Goal: Transaction & Acquisition: Purchase product/service

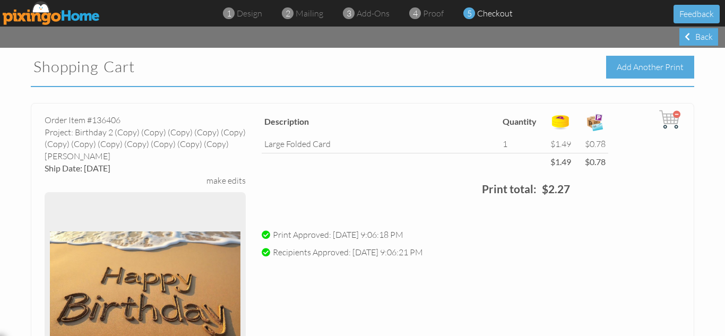
click at [653, 62] on div "Add Another Print" at bounding box center [650, 67] width 88 height 23
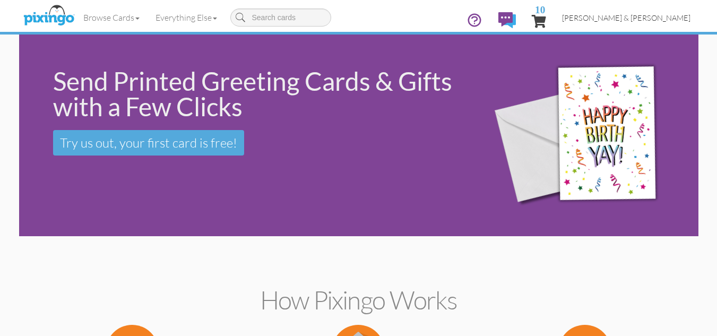
click at [644, 15] on span "[PERSON_NAME] & [PERSON_NAME]" at bounding box center [626, 17] width 128 height 9
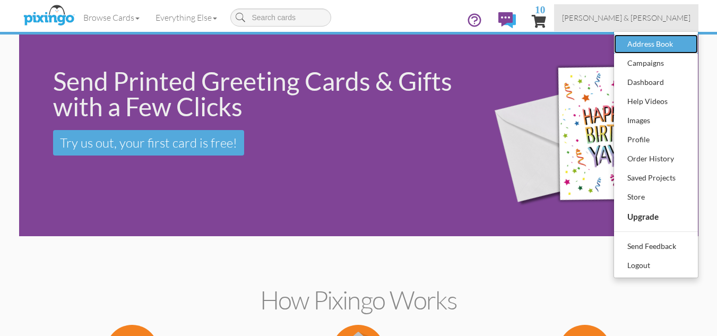
click at [645, 47] on div "Address Book" at bounding box center [656, 44] width 63 height 16
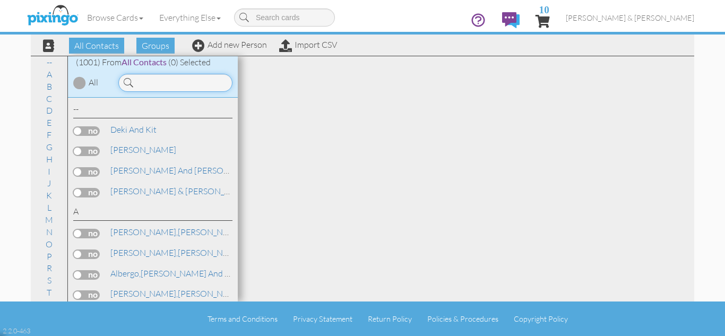
click at [158, 83] on input at bounding box center [175, 83] width 114 height 18
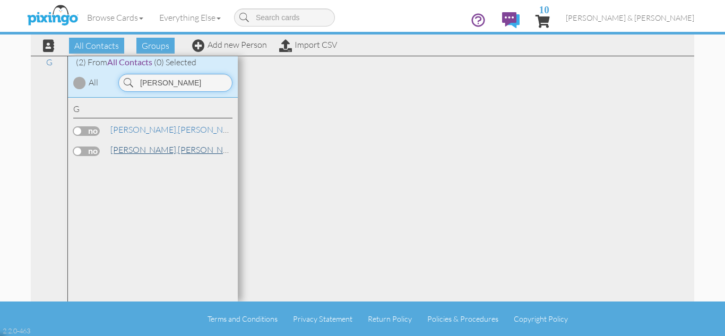
type input "[PERSON_NAME]"
click at [127, 149] on span "[PERSON_NAME]," at bounding box center [143, 149] width 67 height 11
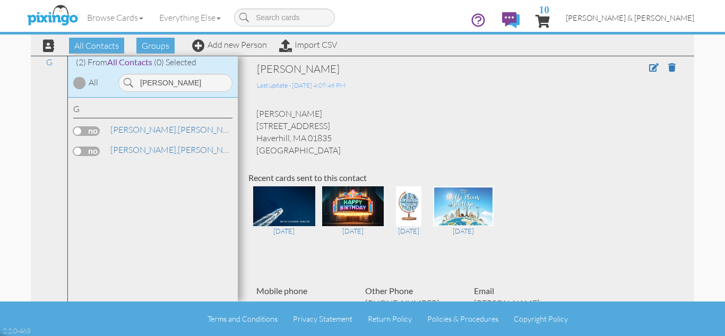
click at [652, 18] on span "[PERSON_NAME] & [PERSON_NAME]" at bounding box center [630, 17] width 128 height 9
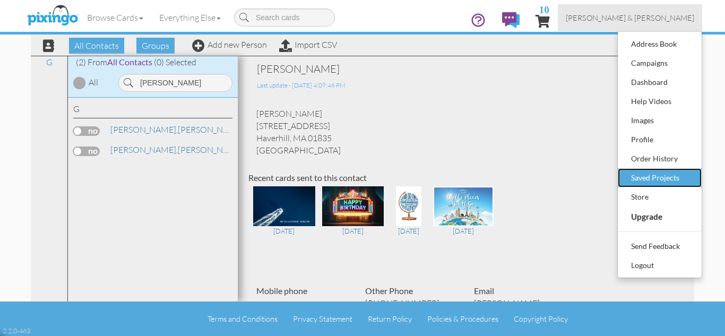
click at [655, 176] on div "Saved Projects" at bounding box center [659, 178] width 63 height 16
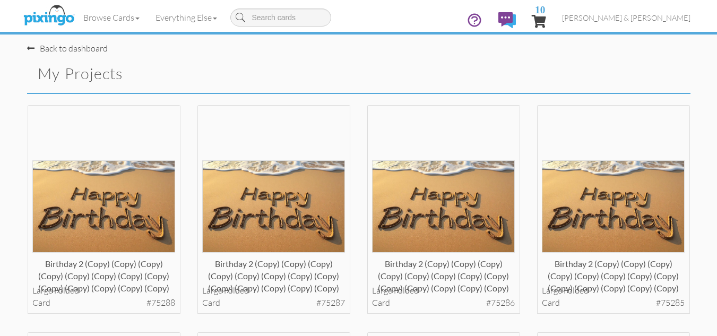
click at [355, 278] on div "Birthday 2 (copy) (copy) (copy) (copy) (copy) (copy) (copy) (copy) (copy) (copy…" at bounding box center [274, 219] width 170 height 228
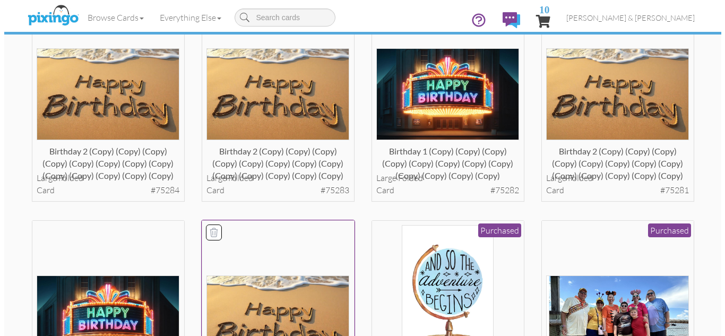
scroll to position [361, 0]
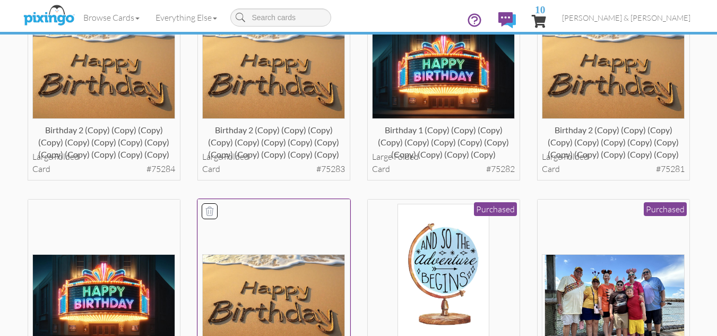
click at [263, 259] on img at bounding box center [273, 300] width 143 height 92
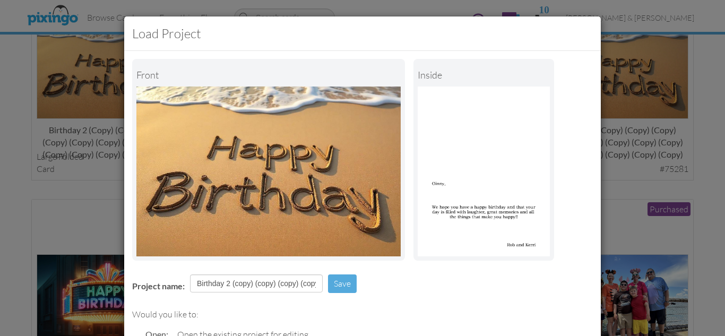
click at [395, 277] on div "Project name: Birthday 2 (copy) (copy) (copy) (copy) (copy) (copy) (copy) (copy…" at bounding box center [362, 284] width 477 height 37
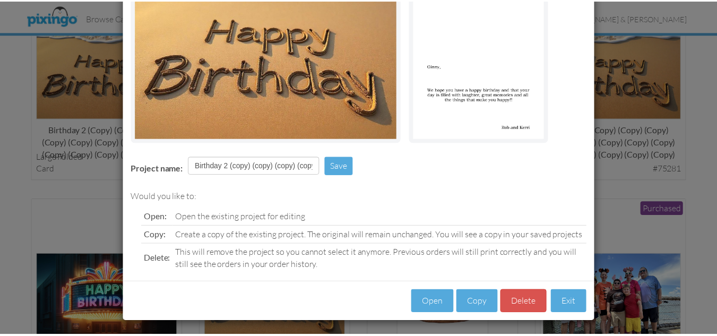
scroll to position [120, 0]
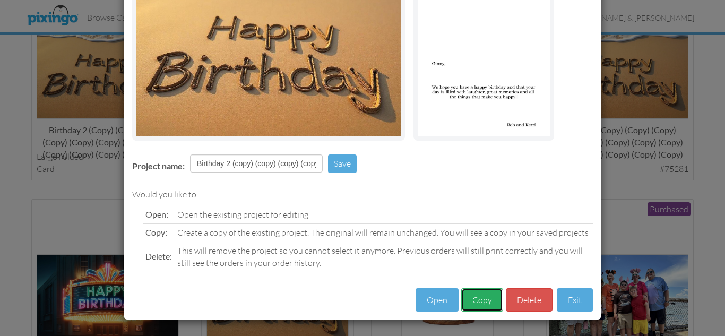
click at [472, 302] on button "Copy" at bounding box center [482, 300] width 42 height 24
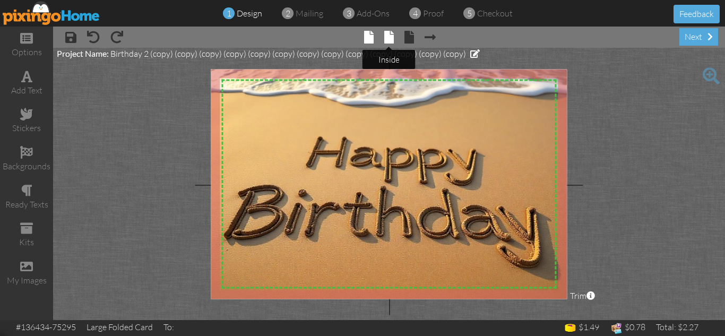
click at [386, 37] on span at bounding box center [389, 37] width 10 height 13
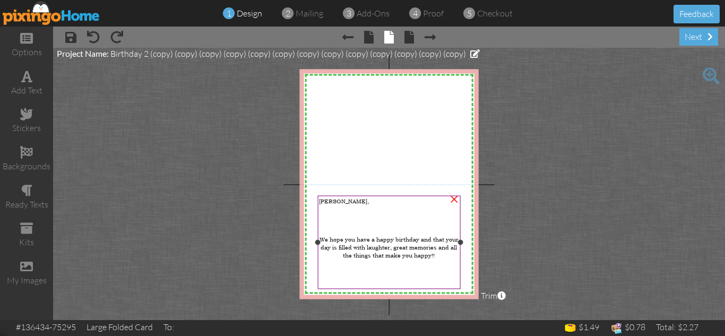
click at [326, 200] on span "[PERSON_NAME]," at bounding box center [344, 201] width 50 height 8
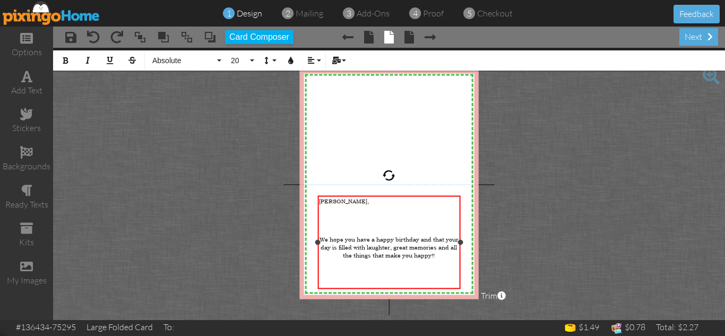
click at [326, 200] on span "[PERSON_NAME]," at bounding box center [344, 201] width 50 height 8
click at [536, 219] on project-studio-wrapper "X X X X X X X X X X X X X X X X X X X X X X X X X X X X X X X X X X X X X X X X…" at bounding box center [389, 184] width 672 height 272
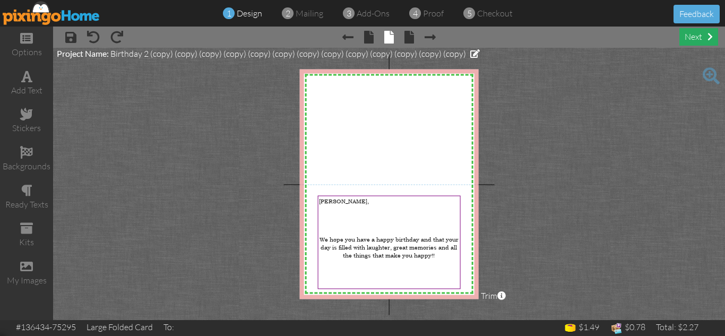
click at [696, 39] on div "next" at bounding box center [698, 37] width 39 height 18
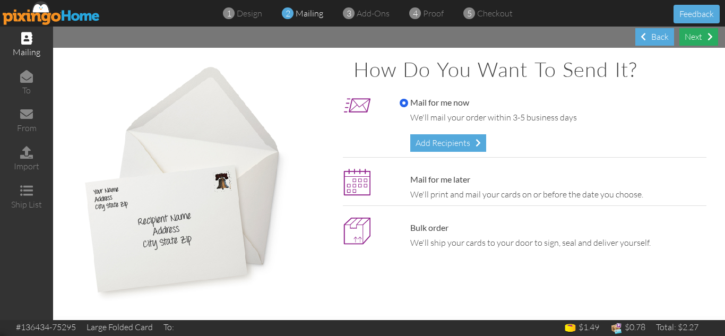
click at [687, 36] on div "Next" at bounding box center [698, 37] width 39 height 18
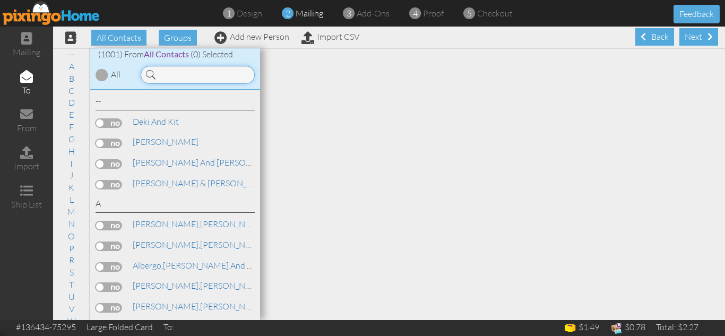
click at [176, 77] on input at bounding box center [198, 75] width 114 height 18
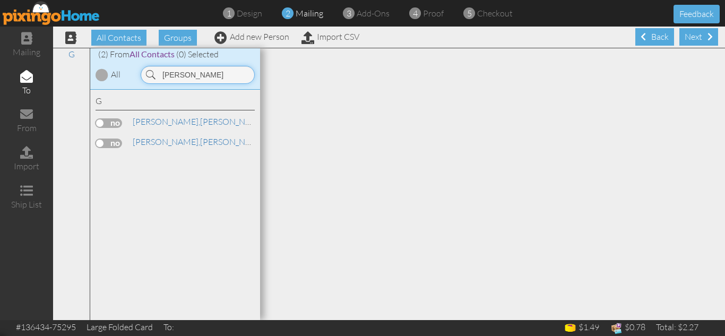
type input "[PERSON_NAME]"
click at [104, 142] on label at bounding box center [109, 144] width 27 height 10
click at [0, 0] on input "checkbox" at bounding box center [0, 0] width 0 height 0
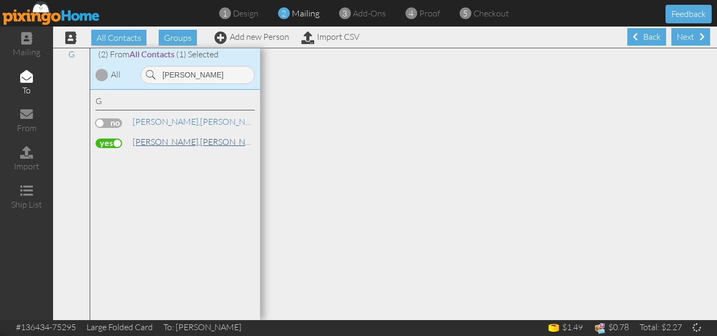
click at [156, 142] on span "[PERSON_NAME]," at bounding box center [166, 141] width 67 height 11
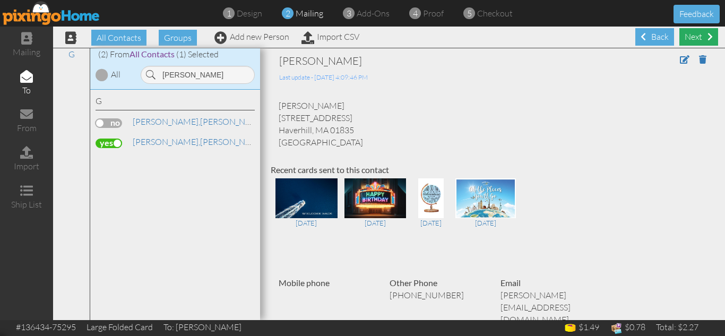
click at [685, 39] on div "Next" at bounding box center [698, 37] width 39 height 18
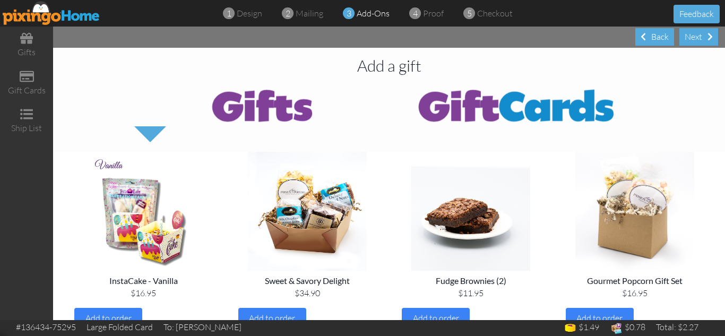
click at [685, 39] on div "Next" at bounding box center [698, 37] width 39 height 18
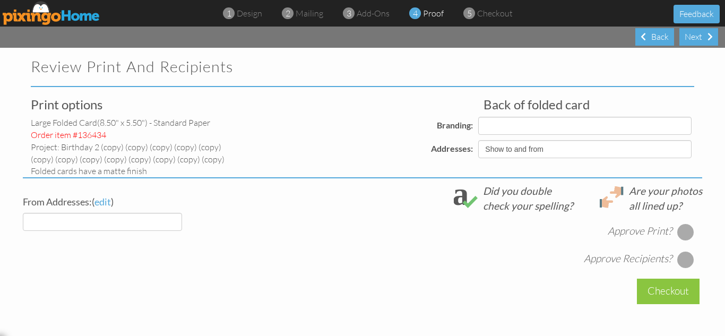
select select "object:18736"
select select "object:18740"
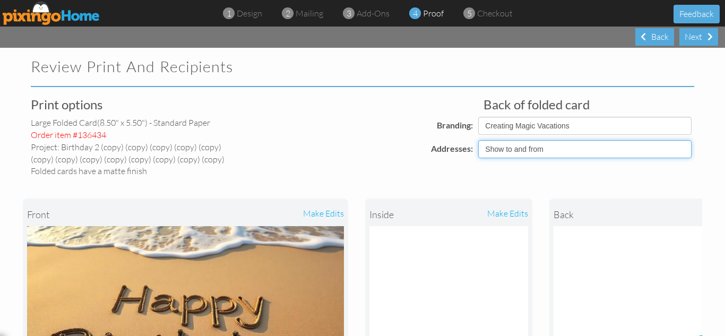
click at [540, 145] on select "Show to and from Show from only Hide to and from" at bounding box center [584, 149] width 213 height 18
select select "object:18734"
click at [478, 140] on select "Show to and from Show from only Hide to and from" at bounding box center [584, 149] width 213 height 18
click at [536, 178] on div "front make edits inside make edits back" at bounding box center [362, 316] width 679 height 278
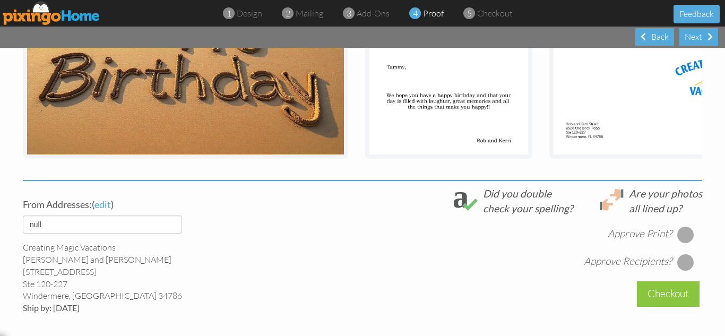
scroll to position [297, 0]
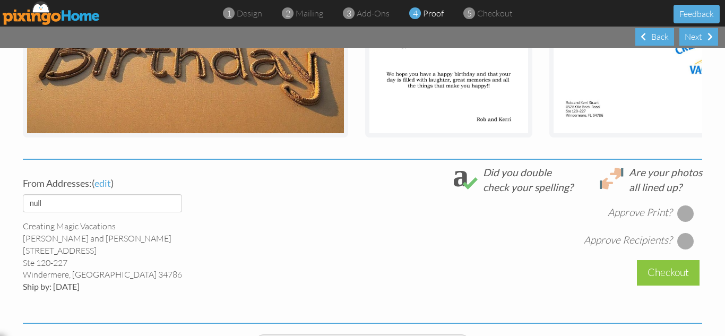
click at [679, 222] on div at bounding box center [685, 213] width 17 height 17
click at [680, 249] on div at bounding box center [685, 240] width 17 height 17
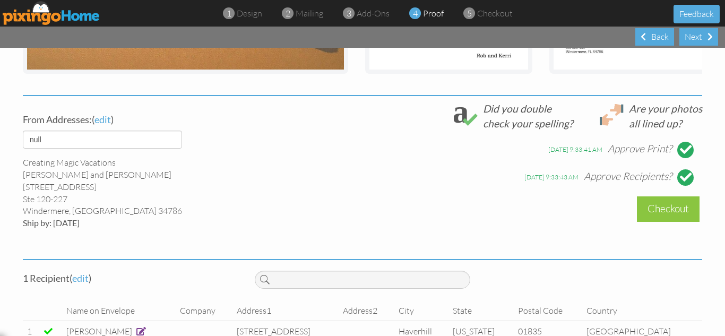
scroll to position [396, 0]
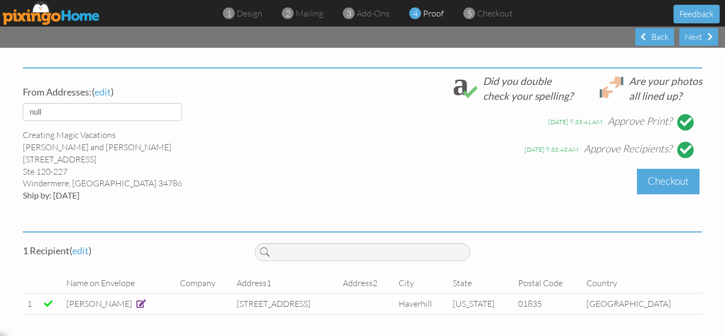
click at [656, 178] on div "Checkout" at bounding box center [668, 181] width 63 height 25
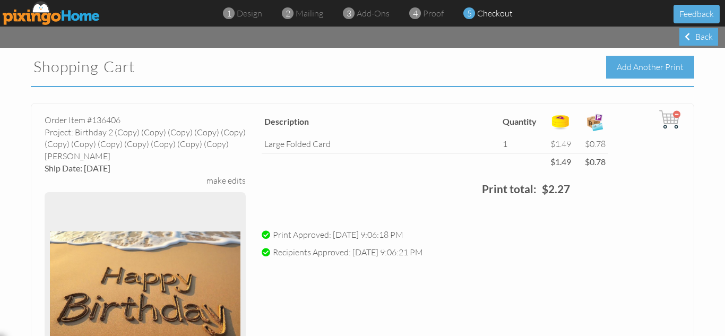
click at [612, 70] on div "Add Another Print" at bounding box center [650, 67] width 88 height 23
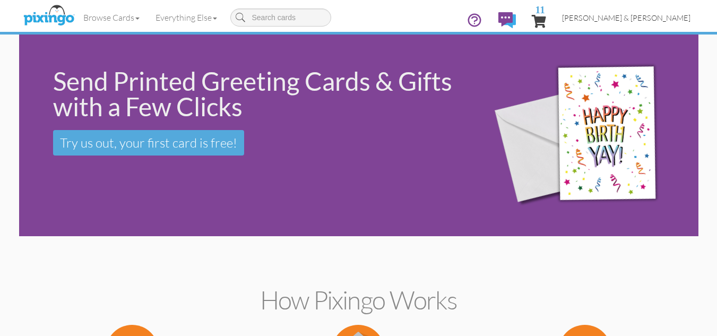
click at [658, 19] on span "[PERSON_NAME] & [PERSON_NAME]" at bounding box center [626, 17] width 128 height 9
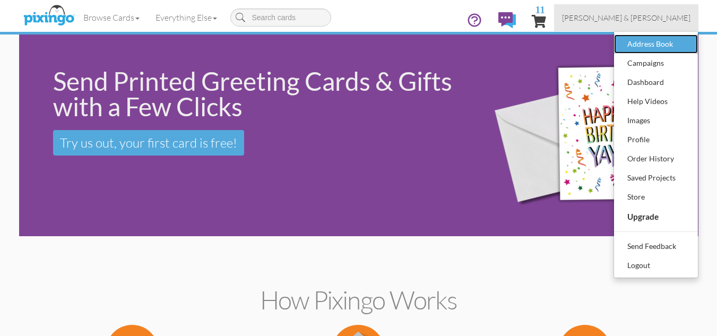
click at [636, 42] on div "Address Book" at bounding box center [656, 44] width 63 height 16
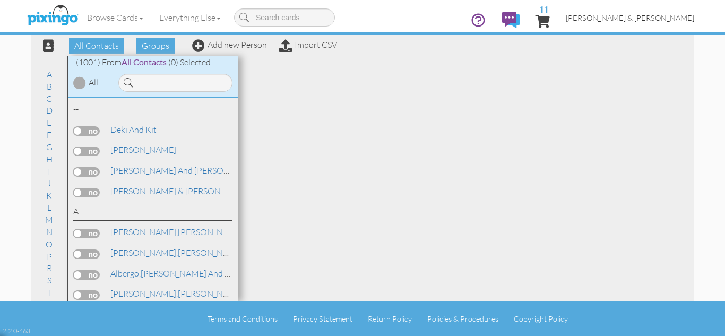
click at [646, 17] on span "[PERSON_NAME] & [PERSON_NAME]" at bounding box center [630, 17] width 128 height 9
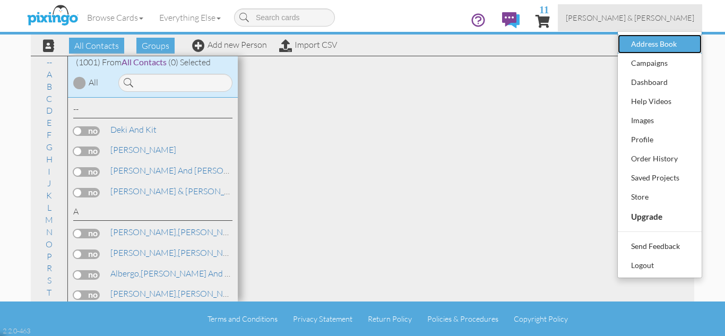
click at [642, 41] on div "Address Book" at bounding box center [659, 44] width 63 height 16
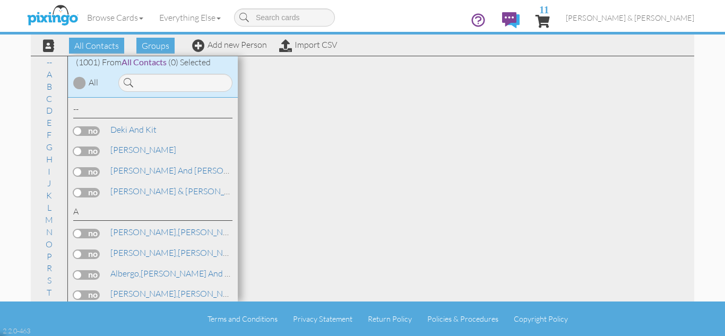
click at [642, 41] on div "Browse Cards Business Accounting Automotive Chiropractor Customer Dental Financ…" at bounding box center [362, 21] width 663 height 42
click at [144, 82] on input at bounding box center [175, 83] width 114 height 18
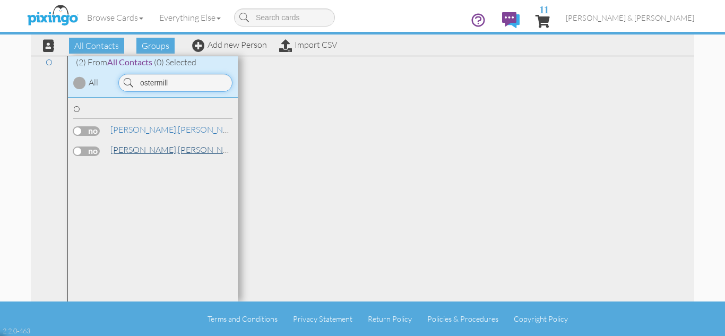
type input "ostermill"
click at [143, 149] on span "[PERSON_NAME]," at bounding box center [143, 149] width 67 height 11
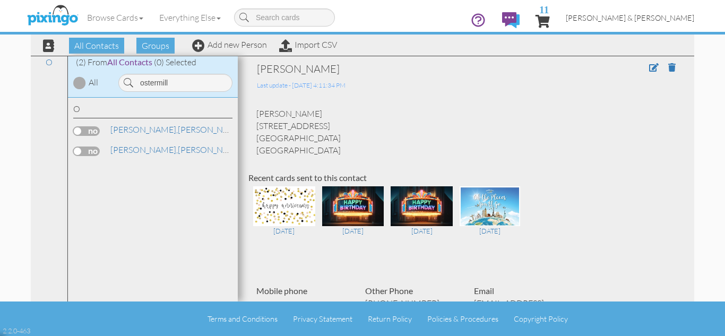
click at [641, 20] on span "[PERSON_NAME] & [PERSON_NAME]" at bounding box center [630, 17] width 128 height 9
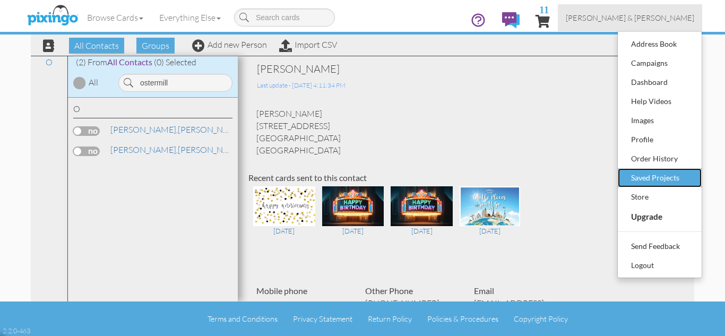
click at [646, 170] on div "Saved Projects" at bounding box center [659, 178] width 63 height 16
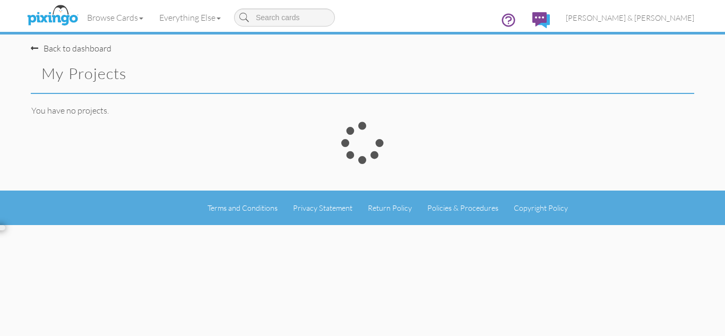
click at [646, 170] on div at bounding box center [362, 156] width 679 height 69
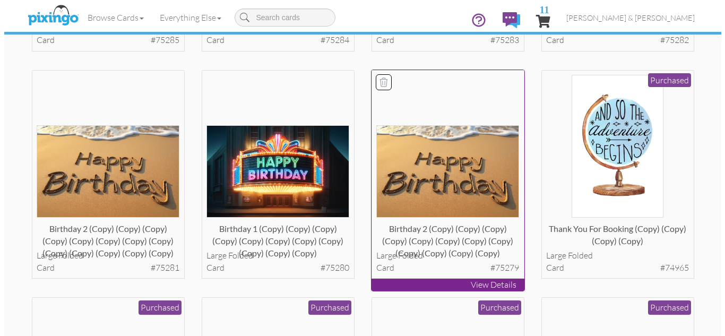
scroll to position [488, 0]
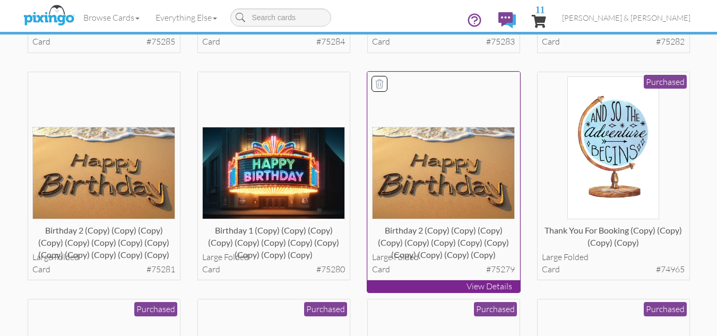
click at [428, 146] on img at bounding box center [443, 173] width 143 height 92
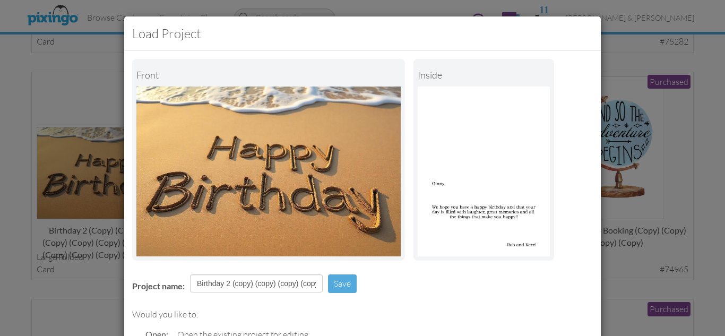
click at [402, 297] on div "Project name: Birthday 2 (copy) (copy) (copy) (copy) (copy) (copy) (copy) (copy…" at bounding box center [362, 284] width 477 height 37
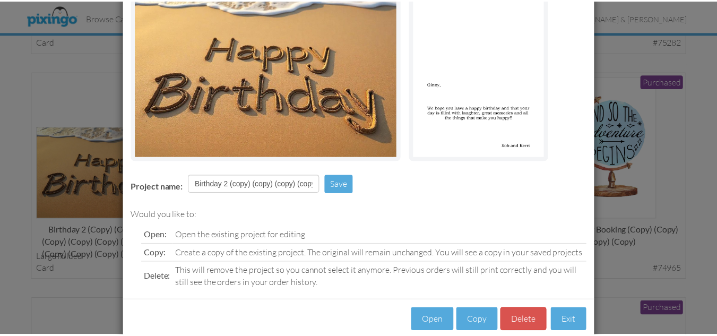
scroll to position [120, 0]
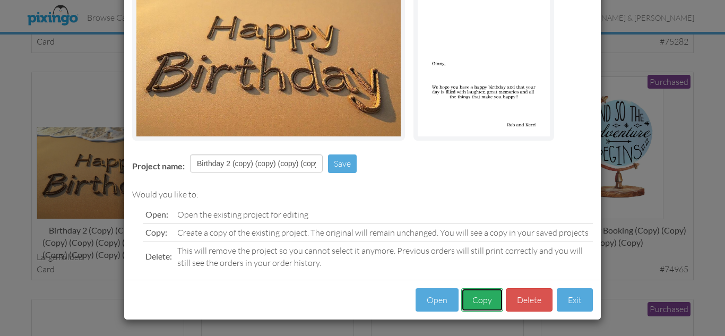
click at [483, 303] on button "Copy" at bounding box center [482, 300] width 42 height 24
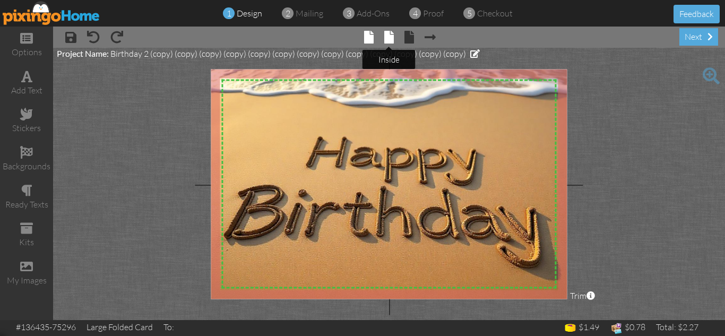
click at [387, 33] on span at bounding box center [389, 37] width 10 height 13
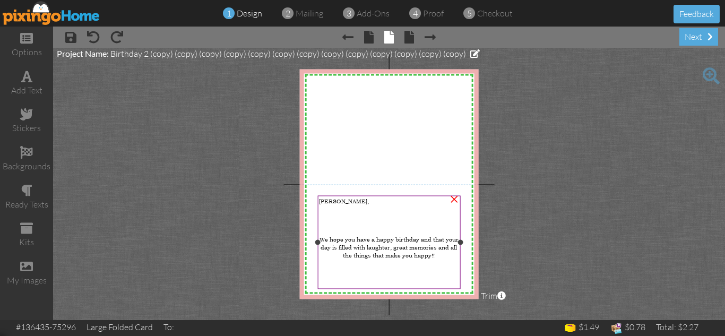
click at [327, 200] on span "[PERSON_NAME]," at bounding box center [344, 201] width 50 height 8
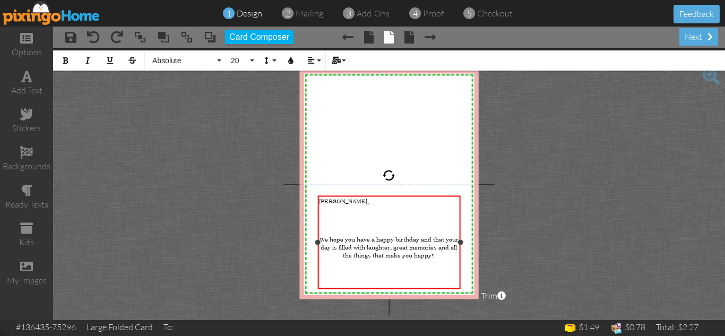
click at [327, 200] on span "[PERSON_NAME]," at bounding box center [344, 201] width 50 height 8
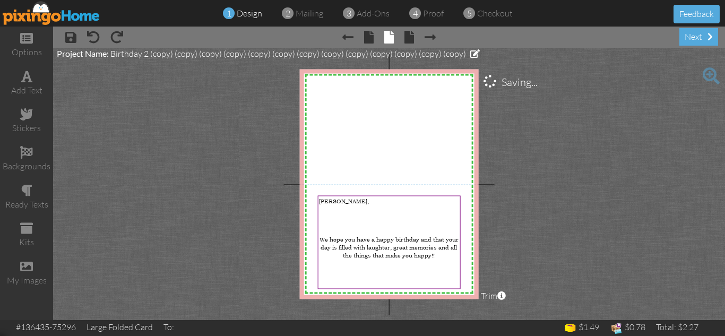
click at [547, 217] on project-studio-wrapper "X X X X X X X X X X X X X X X X X X X X X X X X X X X X X X X X X X X X X X X X…" at bounding box center [389, 184] width 672 height 272
click at [695, 37] on div "next" at bounding box center [698, 37] width 39 height 18
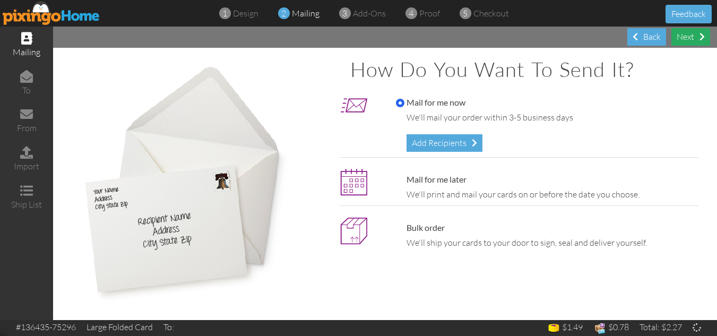
click at [695, 37] on div "Next" at bounding box center [690, 37] width 39 height 18
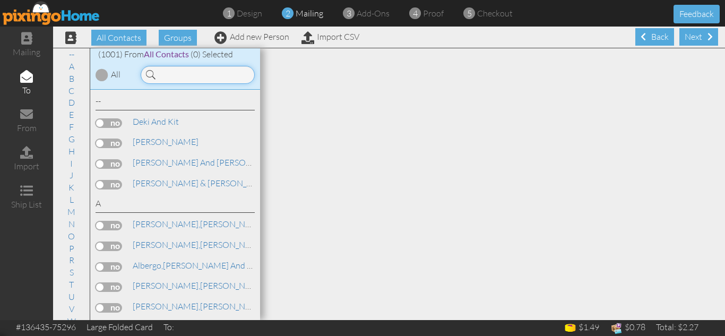
click at [180, 77] on input at bounding box center [198, 75] width 114 height 18
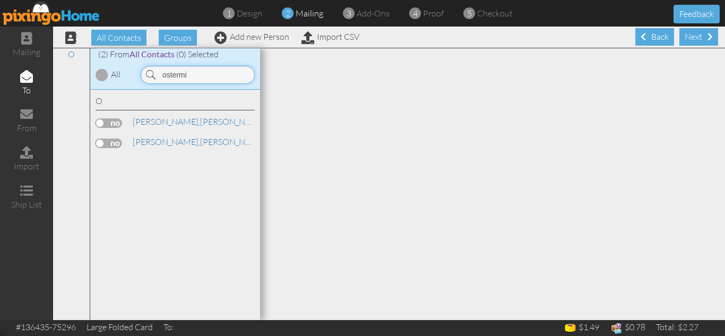
type input "ostermi"
click at [105, 143] on label at bounding box center [109, 144] width 27 height 10
click at [0, 0] on input "checkbox" at bounding box center [0, 0] width 0 height 0
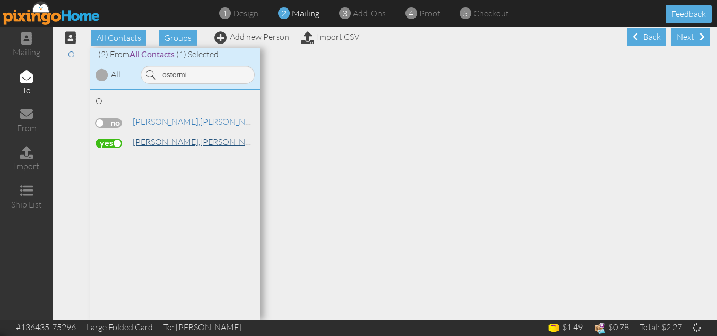
click at [161, 139] on span "[PERSON_NAME]," at bounding box center [166, 141] width 67 height 11
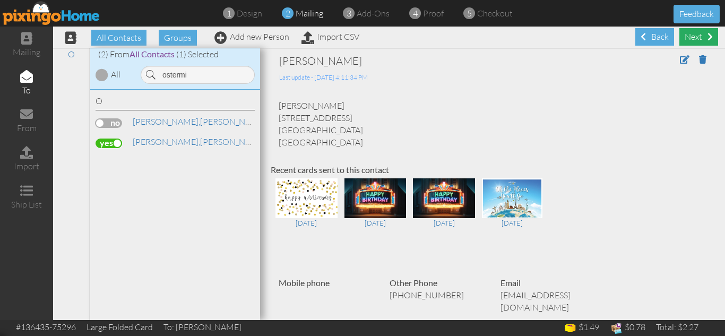
click at [688, 37] on div "Next" at bounding box center [698, 37] width 39 height 18
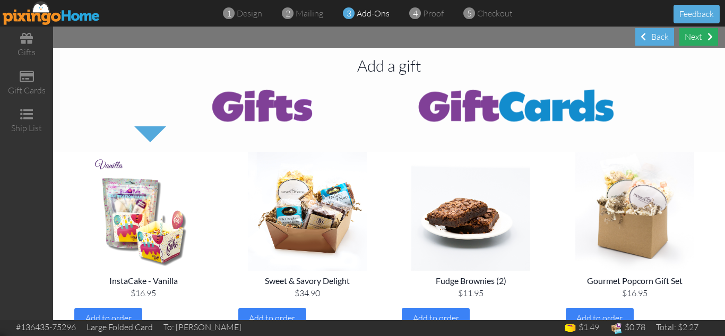
click at [695, 39] on div "Next" at bounding box center [698, 37] width 39 height 18
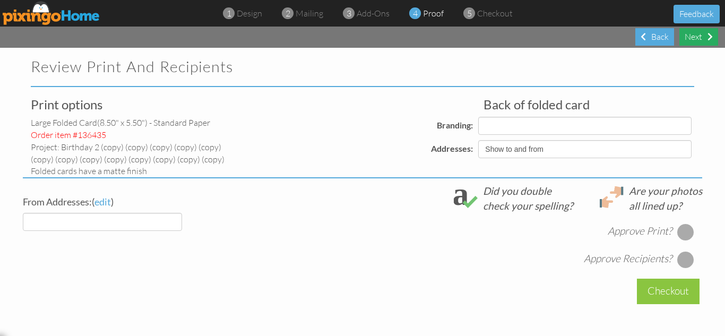
select select "object:24571"
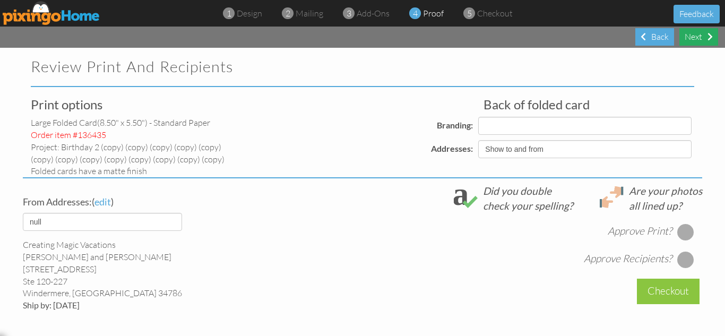
select select "object:24575"
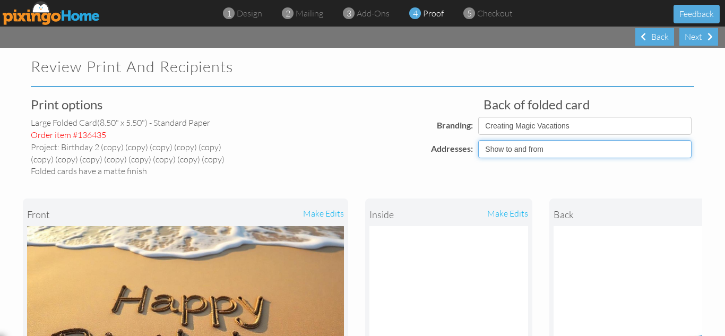
click at [518, 153] on select "Show to and from Show from only Hide to and from" at bounding box center [584, 149] width 213 height 18
select select "object:24568"
click at [478, 140] on select "Show to and from Show from only Hide to and from" at bounding box center [584, 149] width 213 height 18
click at [526, 182] on div "front make edits inside make edits back" at bounding box center [362, 316] width 679 height 278
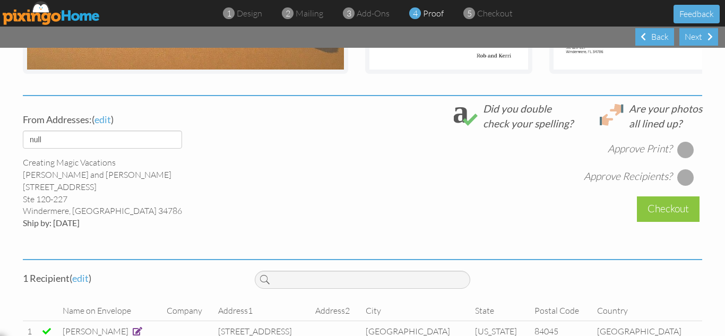
scroll to position [368, 0]
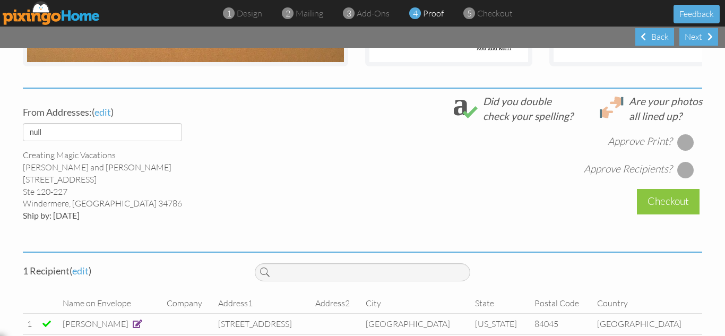
click at [681, 149] on div at bounding box center [685, 142] width 17 height 17
click at [679, 175] on div at bounding box center [685, 169] width 17 height 17
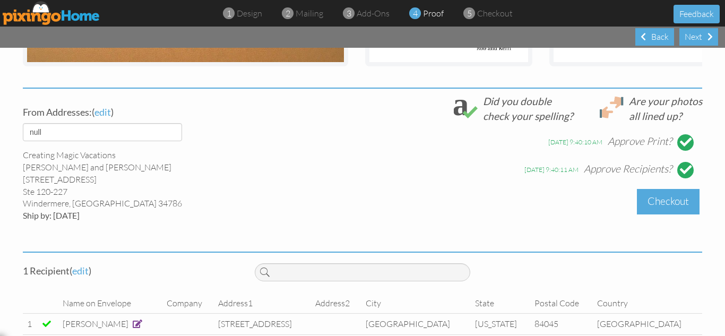
click at [663, 206] on div "Checkout" at bounding box center [668, 201] width 63 height 25
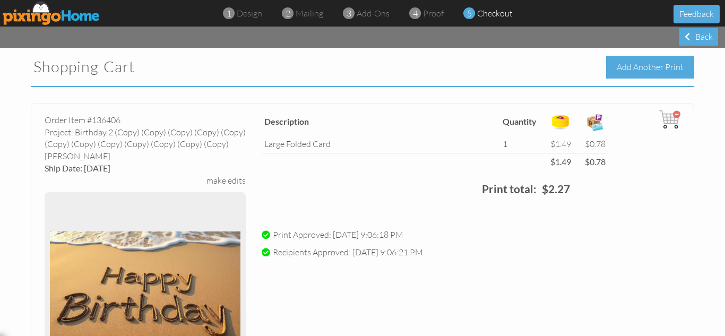
click at [626, 68] on div "Add Another Print" at bounding box center [650, 67] width 88 height 23
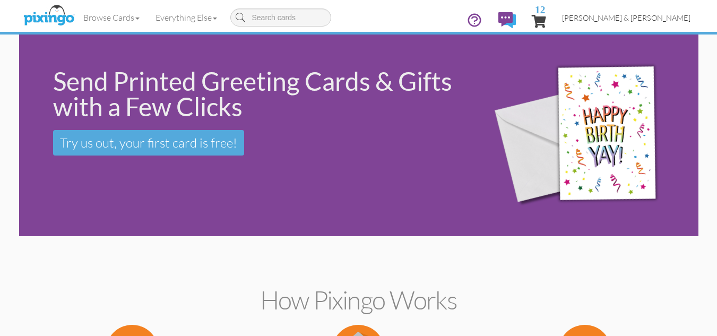
click at [639, 19] on span "[PERSON_NAME] & [PERSON_NAME]" at bounding box center [626, 17] width 128 height 9
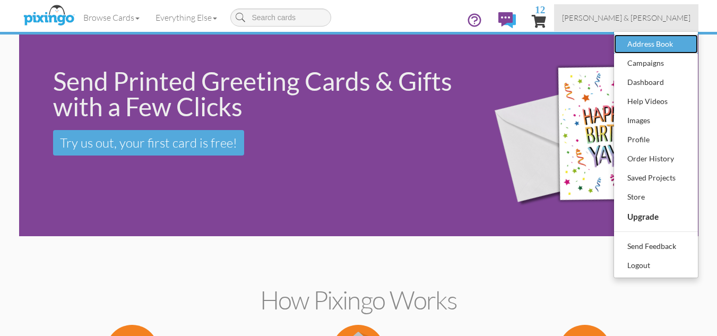
click at [632, 45] on div "Address Book" at bounding box center [656, 44] width 63 height 16
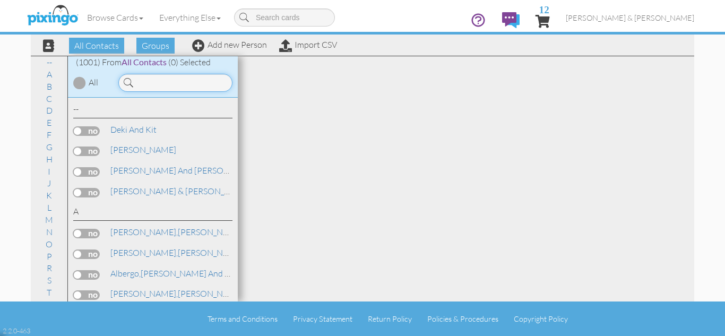
click at [180, 81] on input at bounding box center [175, 83] width 114 height 18
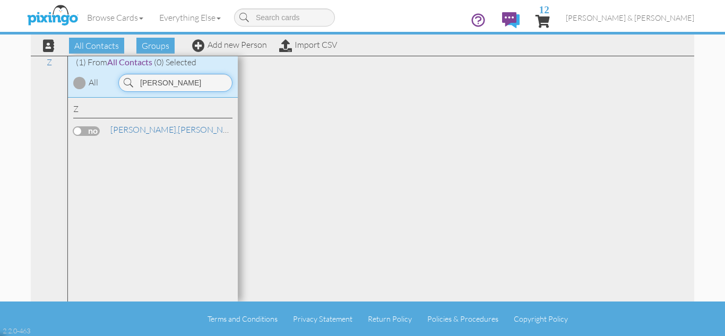
type input "[PERSON_NAME]"
click at [133, 128] on span "[PERSON_NAME]," at bounding box center [143, 129] width 67 height 11
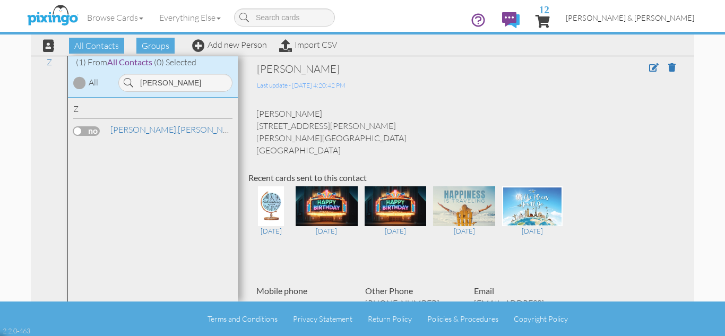
click at [651, 15] on span "[PERSON_NAME] & [PERSON_NAME]" at bounding box center [630, 17] width 128 height 9
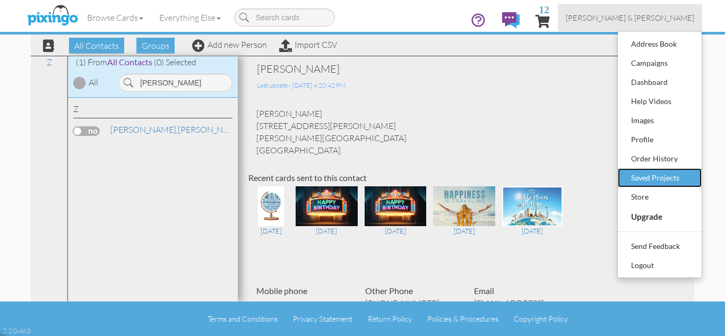
click at [652, 181] on div "Saved Projects" at bounding box center [659, 178] width 63 height 16
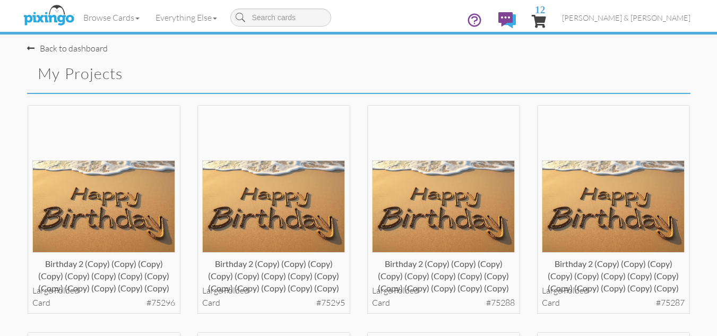
click at [360, 217] on div "Birthday 2 (copy) (copy) (copy) (copy) (copy) (copy) (copy) (copy) (copy) (copy…" at bounding box center [444, 219] width 170 height 228
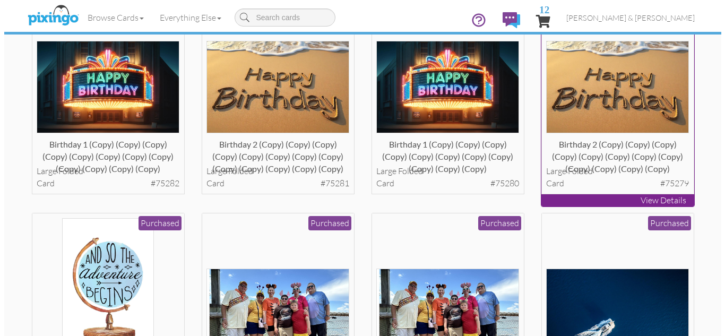
scroll to position [552, 0]
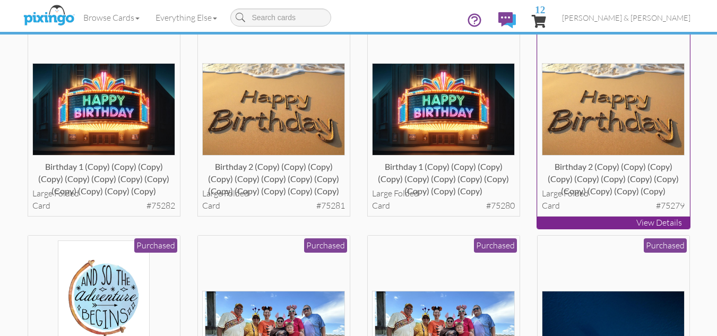
click at [599, 119] on img at bounding box center [613, 109] width 143 height 92
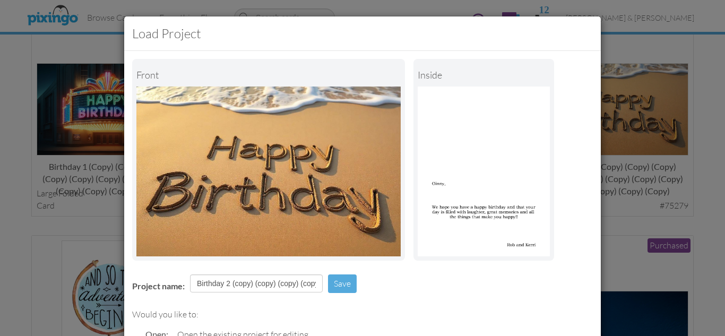
click at [389, 290] on div "Project name: Birthday 2 (copy) (copy) (copy) (copy) (copy) (copy) (copy) (copy…" at bounding box center [362, 284] width 477 height 37
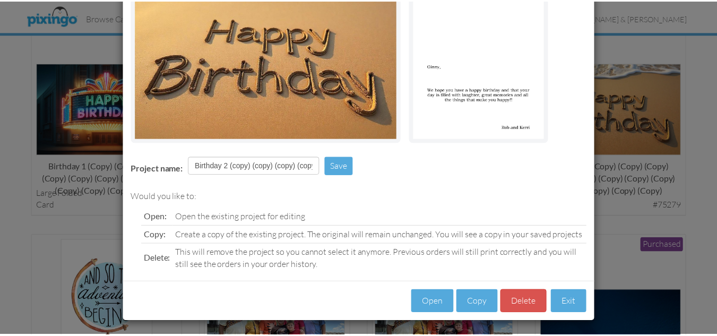
scroll to position [120, 0]
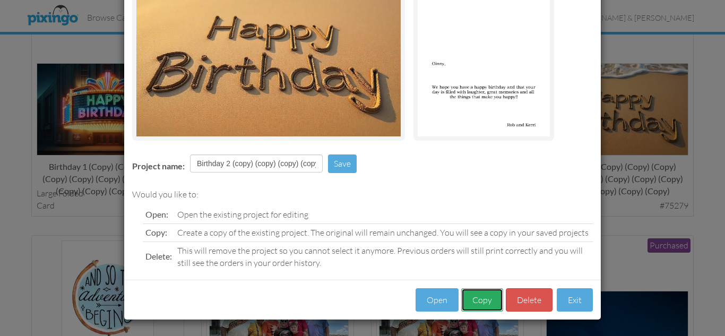
click at [473, 300] on button "Copy" at bounding box center [482, 300] width 42 height 24
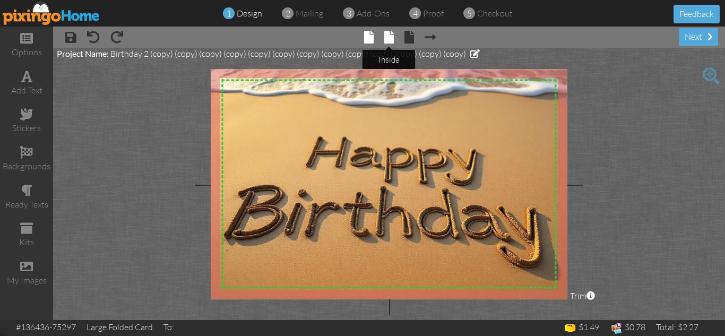
click at [387, 35] on span at bounding box center [389, 37] width 10 height 13
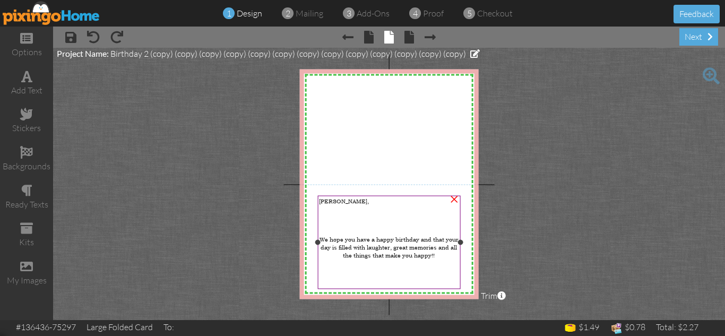
click at [328, 201] on span "[PERSON_NAME]," at bounding box center [344, 201] width 50 height 8
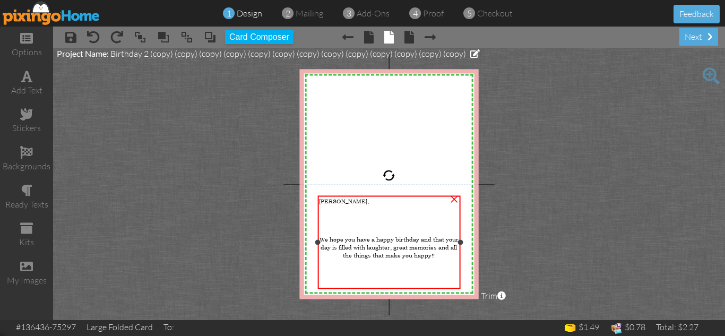
click at [328, 201] on span "[PERSON_NAME]," at bounding box center [344, 201] width 50 height 8
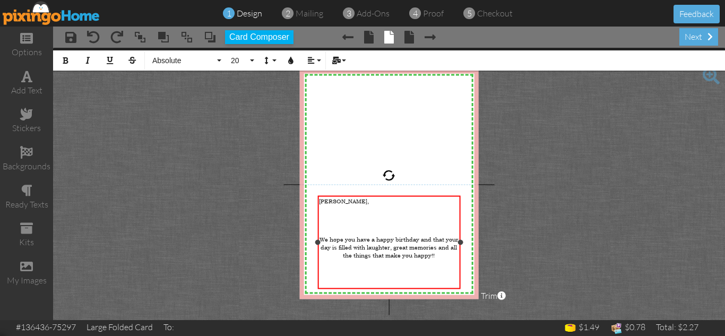
click at [328, 201] on span "[PERSON_NAME]," at bounding box center [344, 201] width 50 height 8
click at [564, 225] on project-studio-wrapper "X X X X X X X X X X X X X X X X X X X X X X X X X X X X X X X X X X X X X X X X…" at bounding box center [389, 184] width 672 height 272
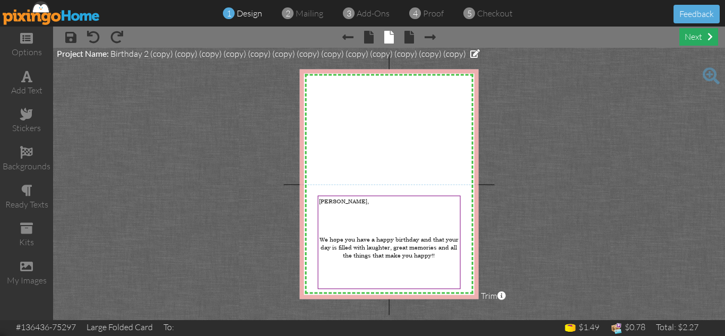
click at [689, 39] on div "next" at bounding box center [698, 37] width 39 height 18
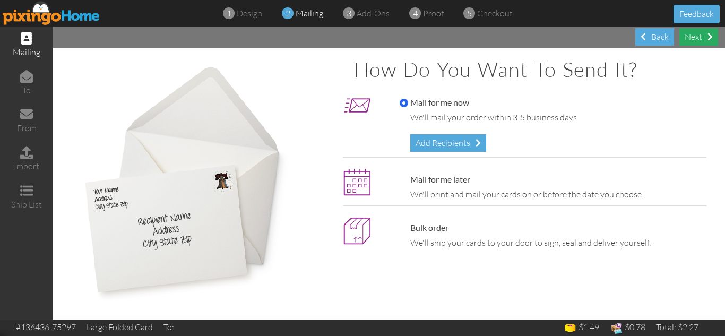
click at [699, 37] on div "Next" at bounding box center [698, 37] width 39 height 18
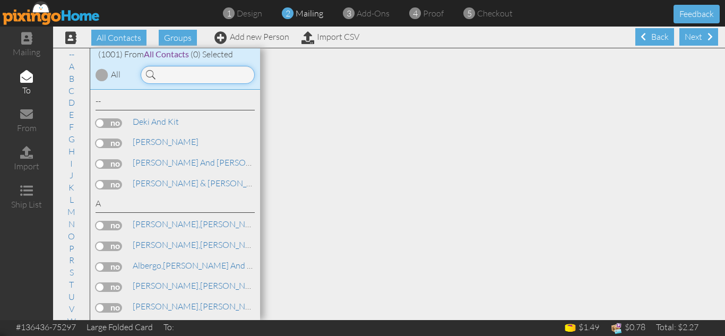
click at [183, 71] on input at bounding box center [198, 75] width 114 height 18
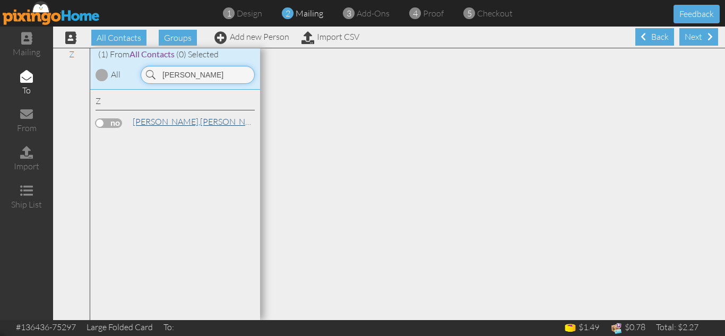
type input "[PERSON_NAME]"
click at [146, 121] on span "[PERSON_NAME]," at bounding box center [166, 121] width 67 height 11
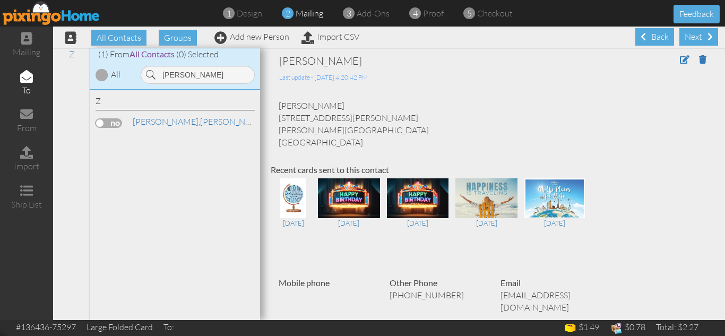
click at [99, 124] on label at bounding box center [109, 123] width 27 height 10
click at [0, 0] on input "checkbox" at bounding box center [0, 0] width 0 height 0
click at [524, 146] on div "[PERSON_NAME] [STREET_ADDRESS][PERSON_NAME] [GEOGRAPHIC_DATA], OH 43103 [GEOGRA…" at bounding box center [493, 124] width 444 height 48
click at [508, 115] on div "[PERSON_NAME] [STREET_ADDRESS][PERSON_NAME] [GEOGRAPHIC_DATA], OH 43103 [GEOGRA…" at bounding box center [493, 124] width 444 height 48
click at [690, 32] on div "Next" at bounding box center [698, 37] width 39 height 18
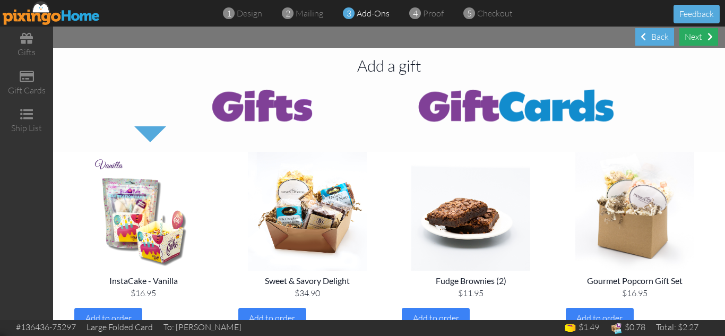
click at [695, 43] on div "Next" at bounding box center [698, 37] width 39 height 18
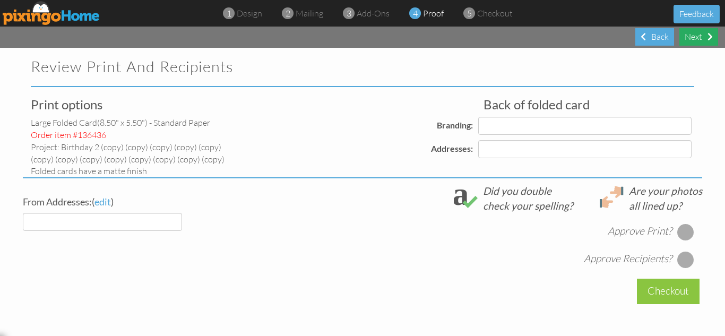
select select "object:30439"
select select "object:30447"
select select "object:30443"
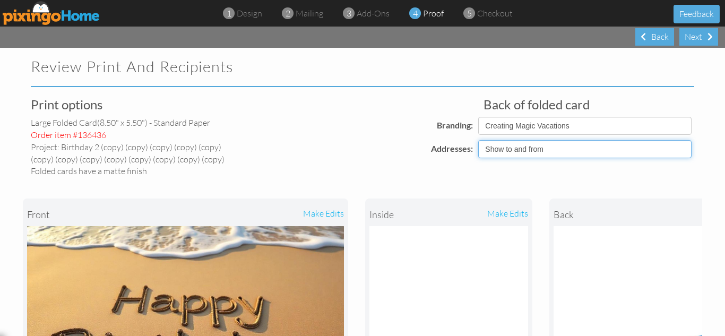
click at [542, 150] on select "Show to and from Show from only Hide to and from" at bounding box center [584, 149] width 213 height 18
select select "object:30440"
click at [478, 140] on select "Show to and from Show from only Hide to and from" at bounding box center [584, 149] width 213 height 18
click at [510, 181] on div "front make edits inside make edits back" at bounding box center [362, 316] width 679 height 278
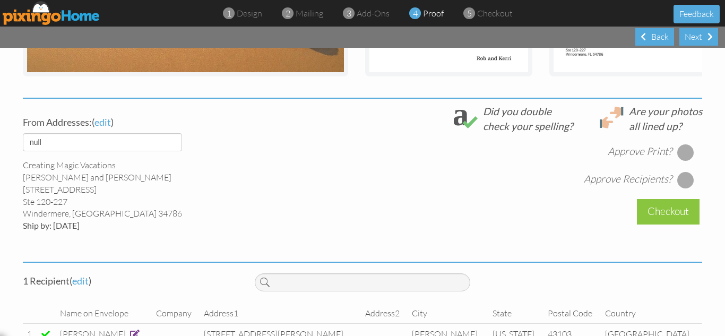
scroll to position [382, 0]
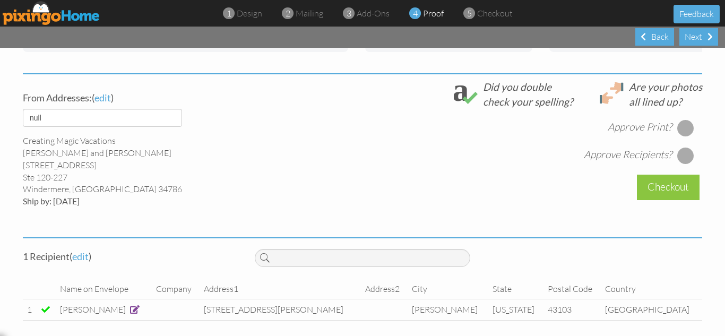
click at [679, 134] on div at bounding box center [685, 127] width 17 height 17
click at [679, 161] on div at bounding box center [685, 155] width 17 height 17
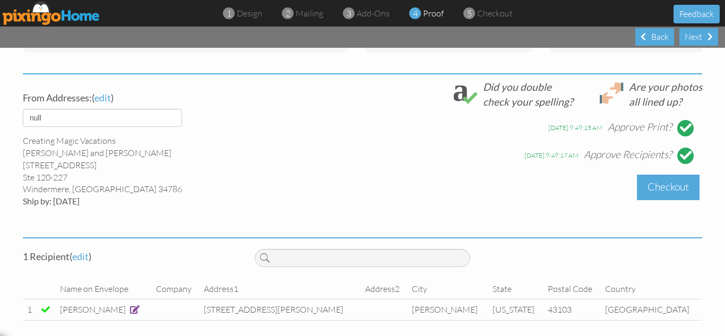
click at [656, 200] on div "Checkout" at bounding box center [668, 187] width 63 height 25
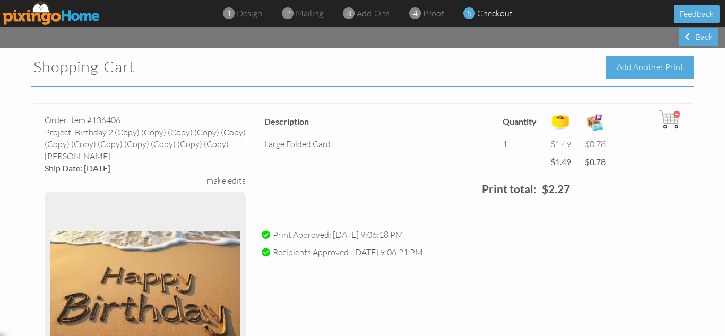
click at [628, 61] on div "Add Another Print" at bounding box center [650, 67] width 88 height 23
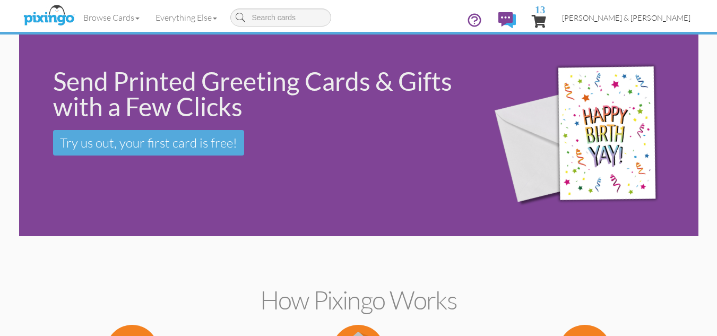
click at [640, 16] on span "[PERSON_NAME] & [PERSON_NAME]" at bounding box center [626, 17] width 128 height 9
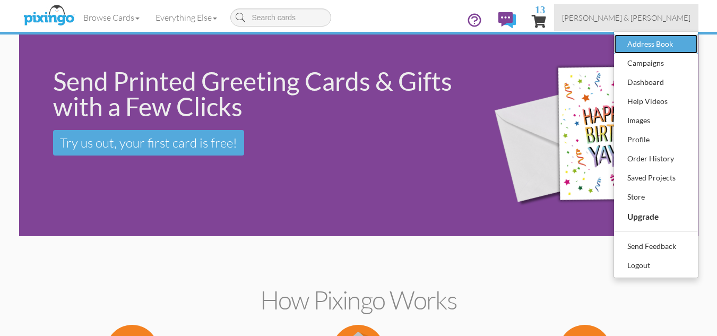
click at [641, 47] on div "Address Book" at bounding box center [656, 44] width 63 height 16
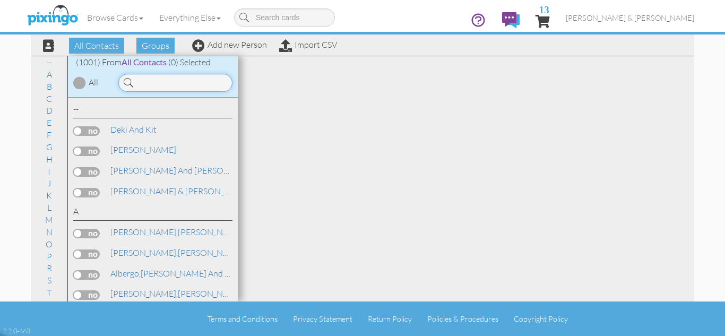
click at [186, 77] on input at bounding box center [175, 83] width 114 height 18
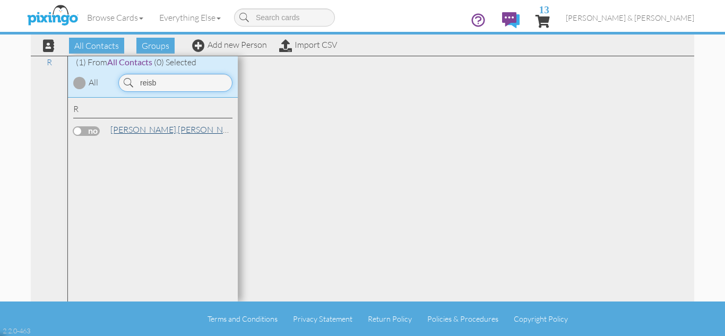
type input "reisb"
click at [163, 129] on link "[PERSON_NAME]" at bounding box center [176, 129] width 135 height 13
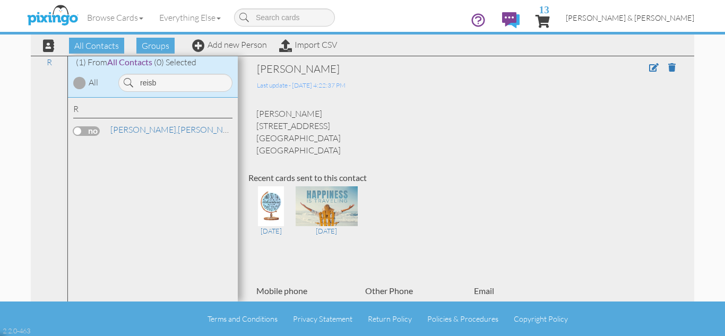
click at [652, 15] on span "[PERSON_NAME] & [PERSON_NAME]" at bounding box center [630, 17] width 128 height 9
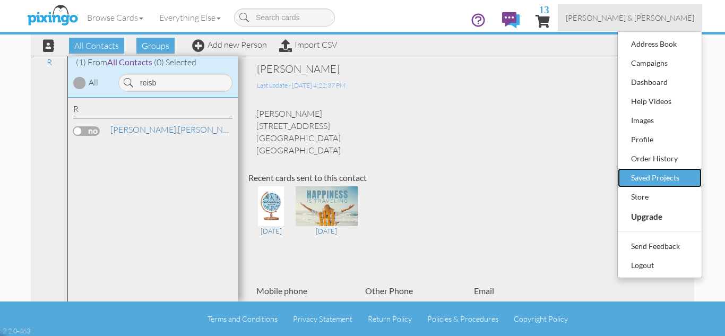
click at [636, 178] on div "Saved Projects" at bounding box center [659, 178] width 63 height 16
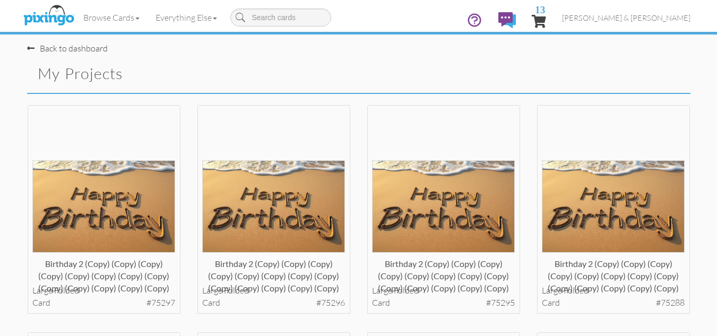
click at [524, 236] on div "Birthday 2 (copy) (copy) (copy) (copy) (copy) (copy) (copy) (copy) (copy) (copy…" at bounding box center [444, 219] width 170 height 228
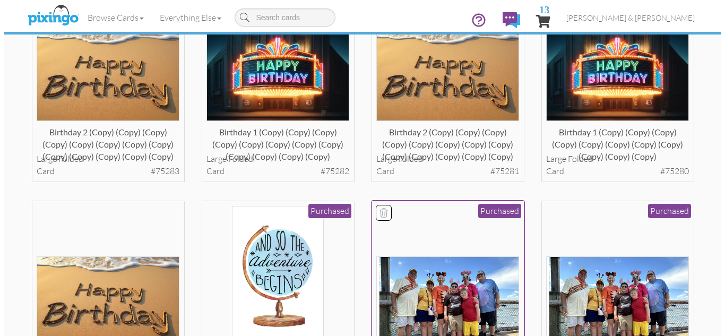
scroll to position [594, 0]
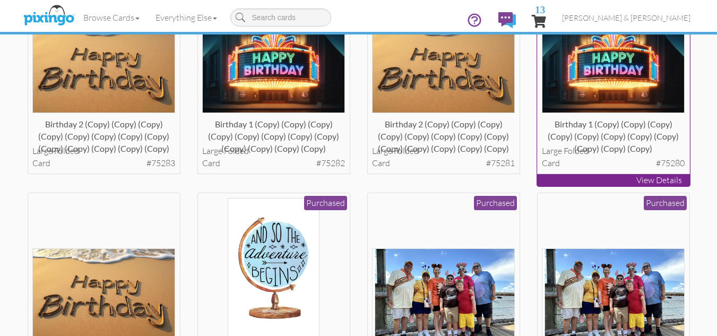
click at [581, 88] on img at bounding box center [613, 67] width 143 height 92
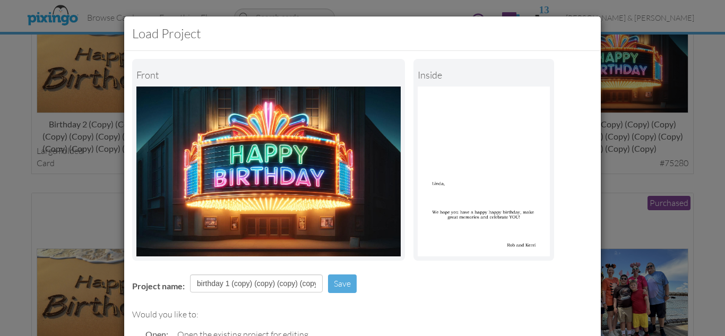
click at [416, 292] on div "Project name: birthday 1 (copy) (copy) (copy) (copy) (copy) (copy) (copy) (copy…" at bounding box center [362, 284] width 477 height 37
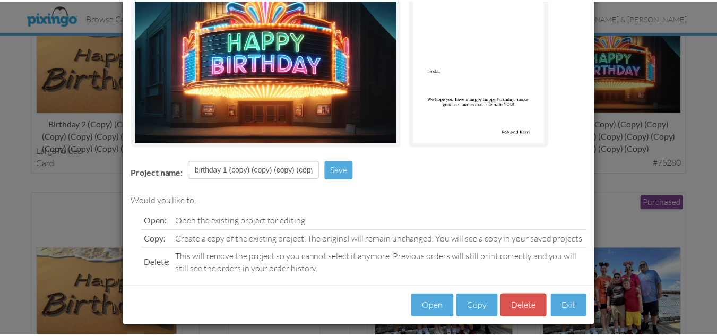
scroll to position [120, 0]
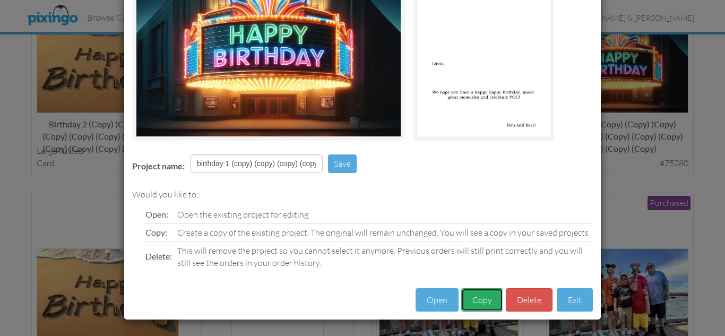
click at [474, 298] on button "Copy" at bounding box center [482, 300] width 42 height 24
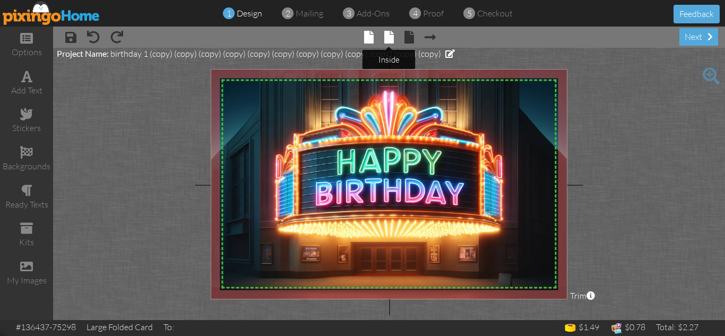
click at [386, 38] on span at bounding box center [389, 37] width 10 height 13
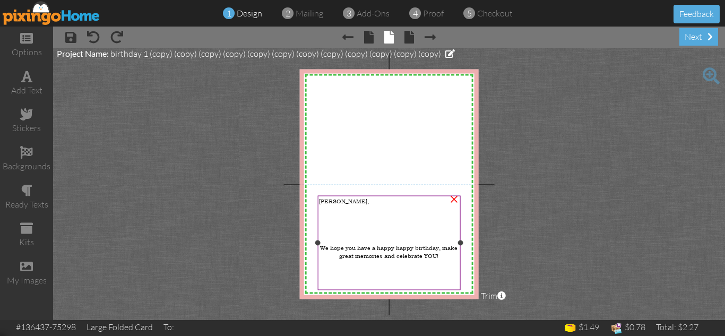
click at [327, 200] on span "[PERSON_NAME]," at bounding box center [344, 201] width 50 height 8
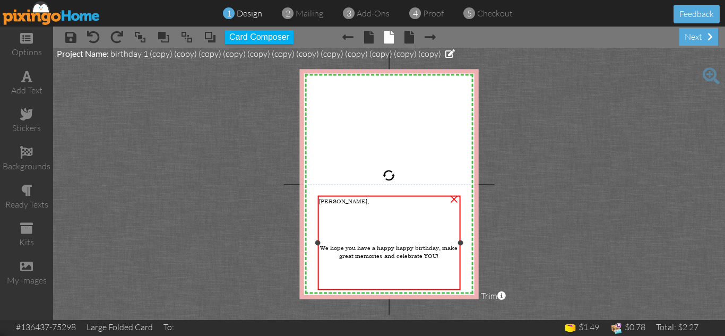
click at [327, 200] on span "[PERSON_NAME]," at bounding box center [344, 201] width 50 height 8
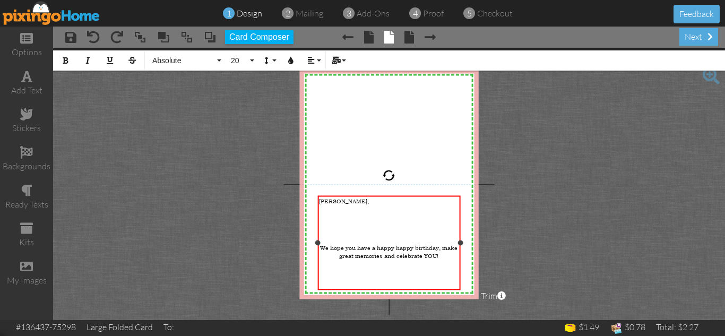
click at [327, 200] on span "[PERSON_NAME]," at bounding box center [344, 201] width 50 height 8
click at [596, 184] on project-studio-wrapper "X X X X X X X X X X X X X X X X X X X X X X X X X X X X X X X X X X X X X X X X…" at bounding box center [389, 184] width 672 height 272
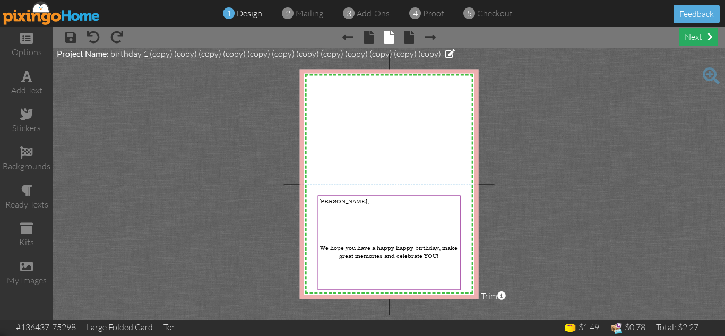
click at [692, 39] on div "next" at bounding box center [698, 37] width 39 height 18
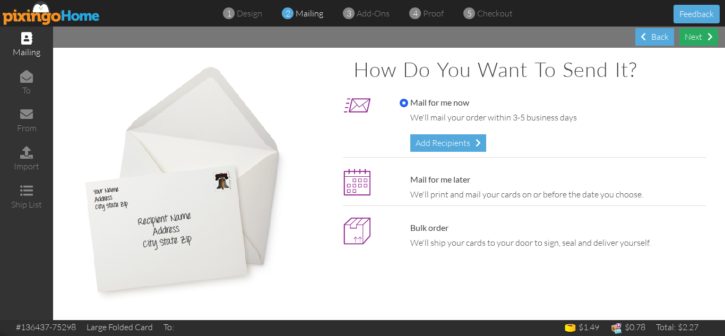
click at [696, 33] on div "Next" at bounding box center [698, 37] width 39 height 18
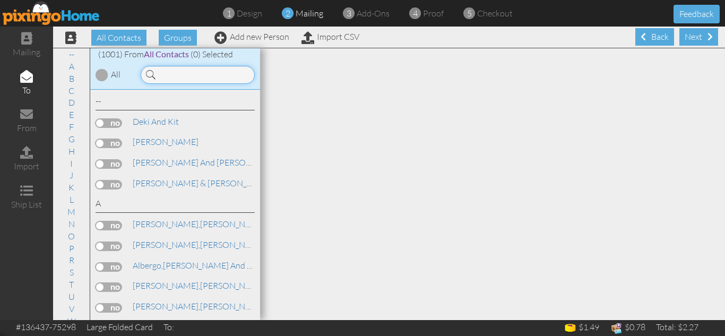
click at [191, 76] on input at bounding box center [198, 75] width 114 height 18
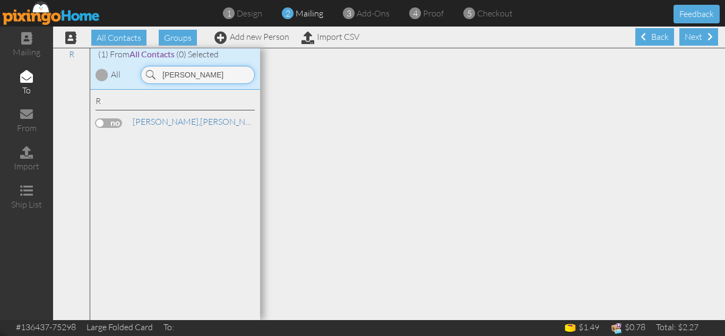
type input "[PERSON_NAME]"
click at [105, 123] on label at bounding box center [109, 123] width 27 height 10
click at [0, 0] on input "checkbox" at bounding box center [0, 0] width 0 height 0
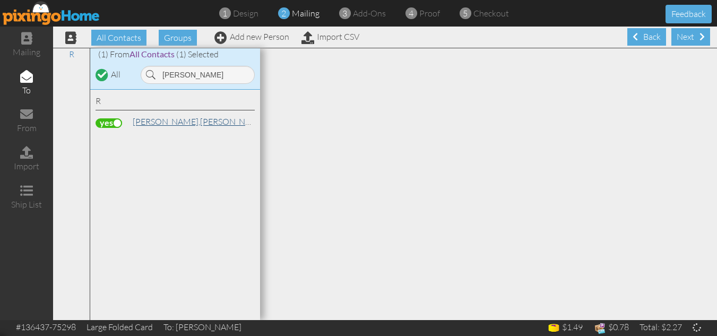
click at [166, 121] on span "[PERSON_NAME]," at bounding box center [166, 121] width 67 height 11
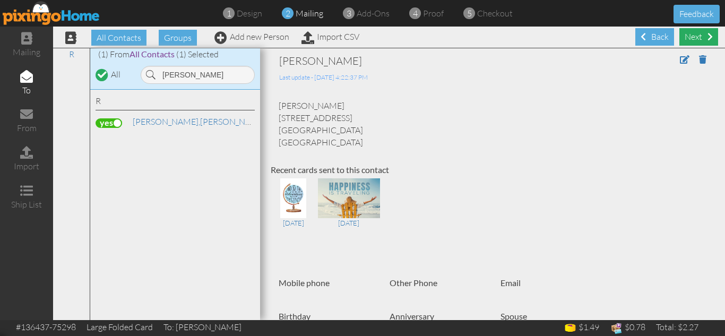
click at [687, 34] on div "Next" at bounding box center [698, 37] width 39 height 18
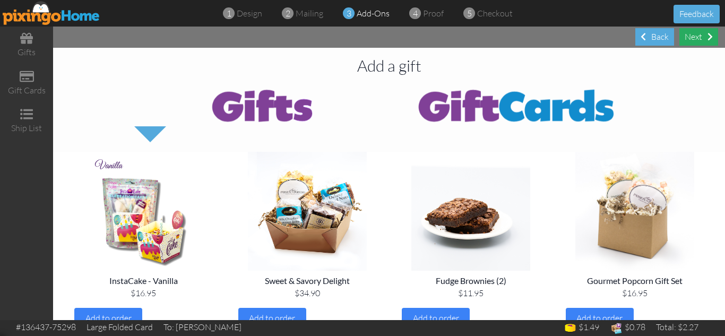
click at [694, 36] on div "Next" at bounding box center [698, 37] width 39 height 18
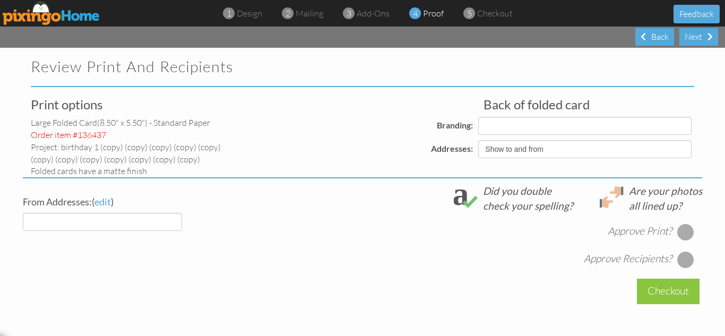
select select "object:36265"
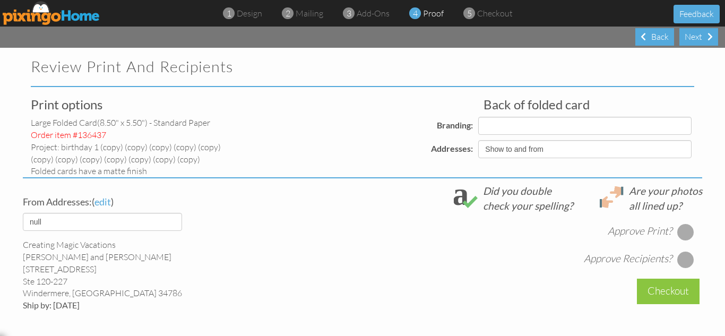
select select "object:36278"
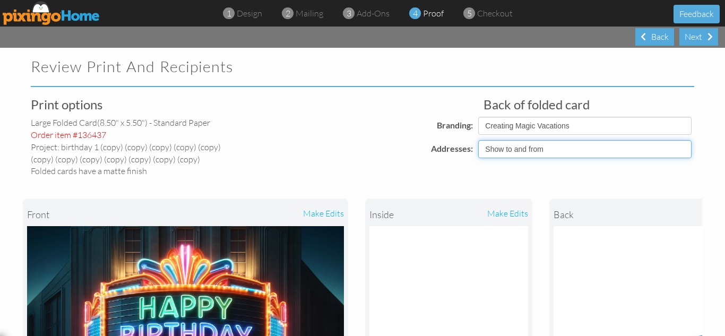
click at [530, 149] on select "Show to and from Show from only Hide to and from" at bounding box center [584, 149] width 213 height 18
select select "object:36262"
click at [478, 140] on select "Show to and from Show from only Hide to and from" at bounding box center [584, 149] width 213 height 18
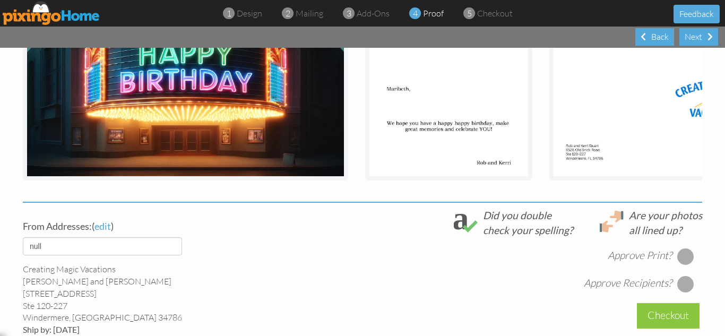
scroll to position [255, 0]
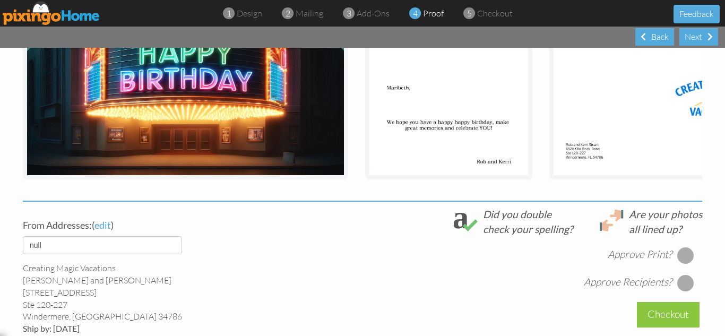
click at [681, 261] on div at bounding box center [685, 255] width 17 height 17
click at [679, 290] on div at bounding box center [685, 282] width 17 height 17
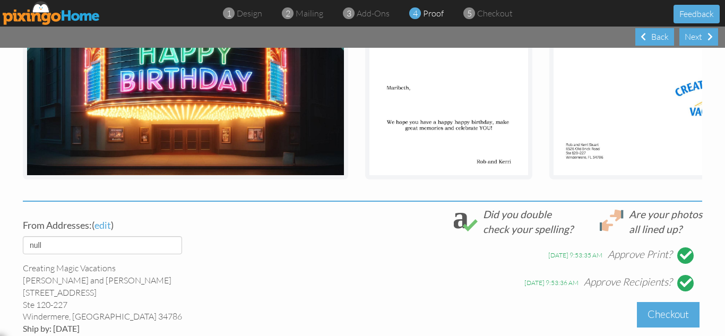
click at [660, 315] on div "Checkout" at bounding box center [668, 314] width 63 height 25
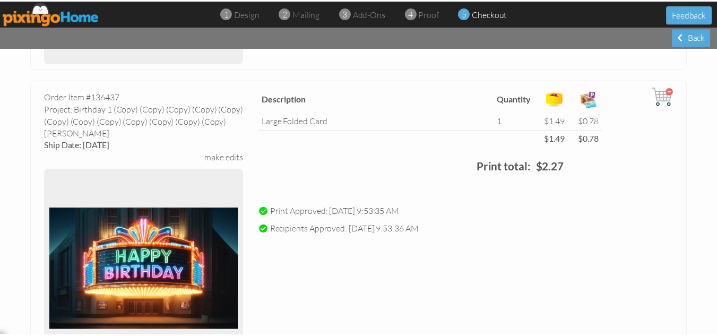
scroll to position [4118, 0]
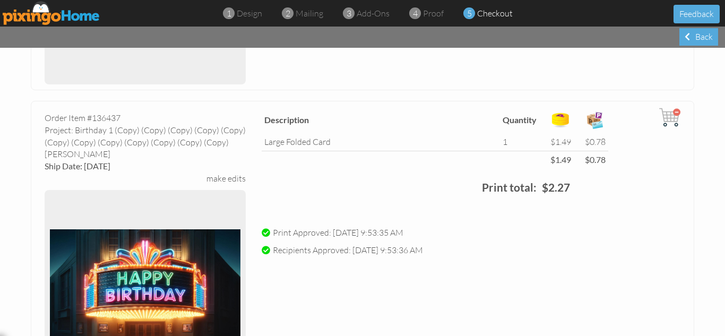
click at [218, 177] on div "make edits" at bounding box center [225, 178] width 39 height 12
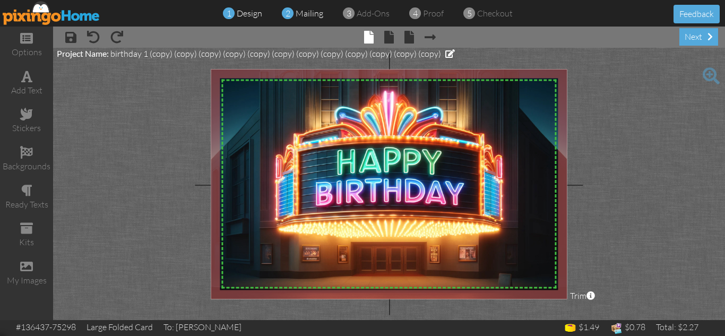
click at [295, 14] on div "2 mailing" at bounding box center [306, 13] width 36 height 12
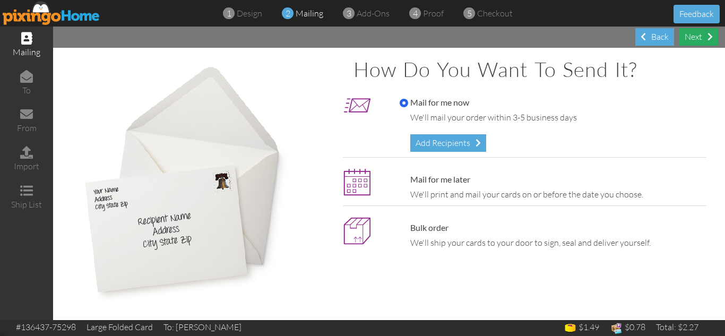
click at [695, 38] on div "Next" at bounding box center [698, 37] width 39 height 18
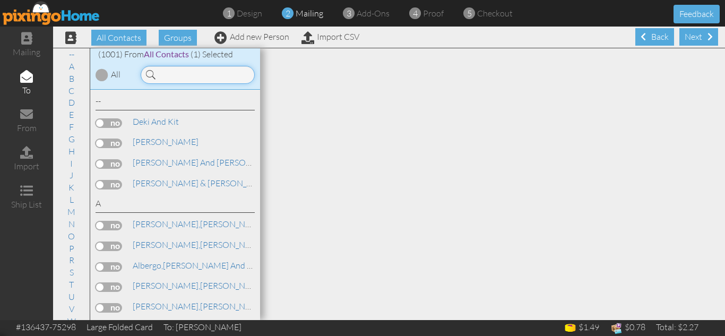
click at [213, 75] on input at bounding box center [198, 75] width 114 height 18
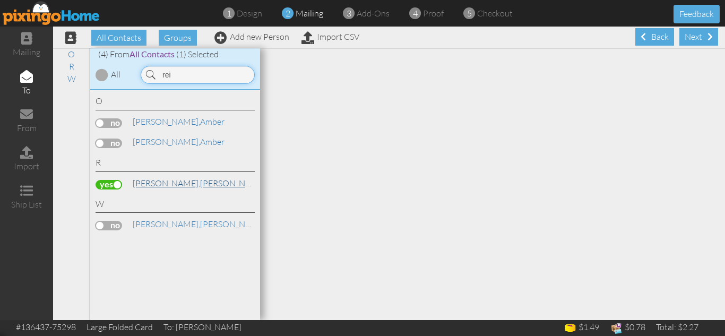
type input "rei"
click at [177, 185] on link "[PERSON_NAME]" at bounding box center [199, 183] width 135 height 13
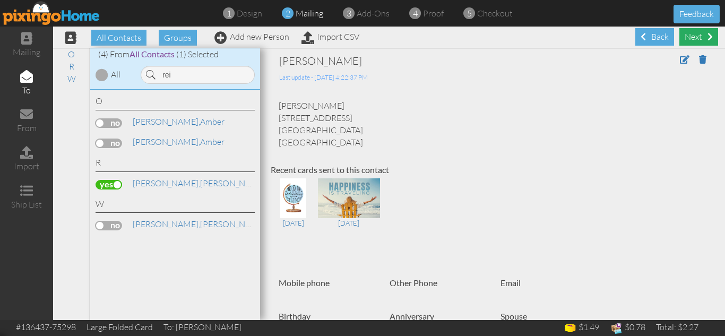
click at [687, 32] on div "Next" at bounding box center [698, 37] width 39 height 18
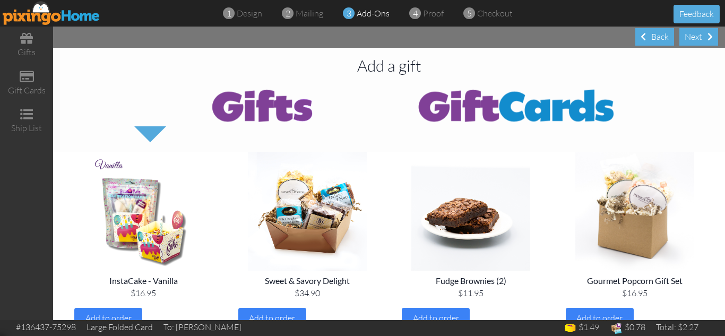
click at [687, 32] on div "Next" at bounding box center [698, 37] width 39 height 18
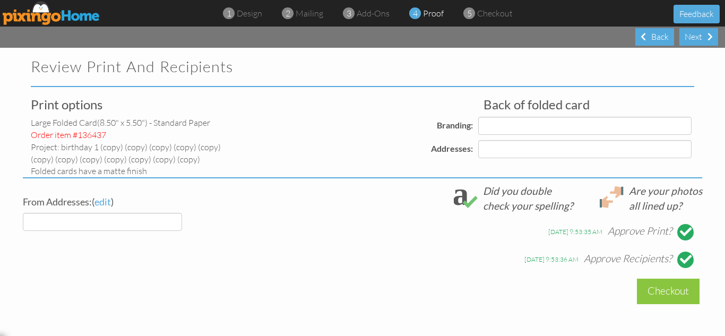
select select "object:39055"
select select "object:39059"
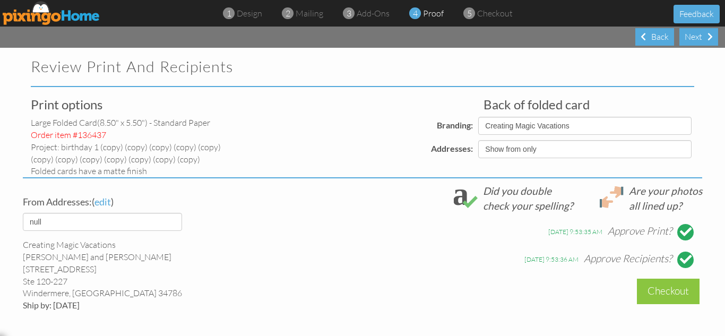
select select "object:39063"
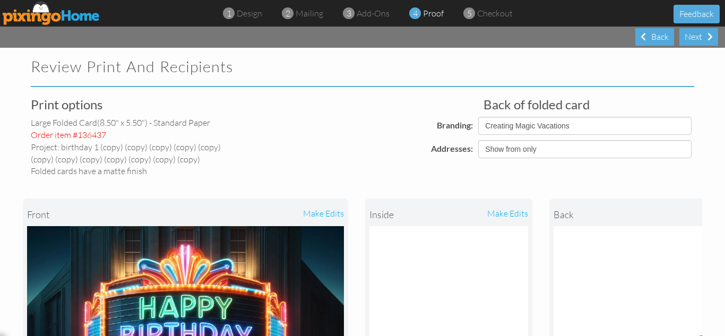
click at [687, 32] on div "Next" at bounding box center [698, 37] width 39 height 18
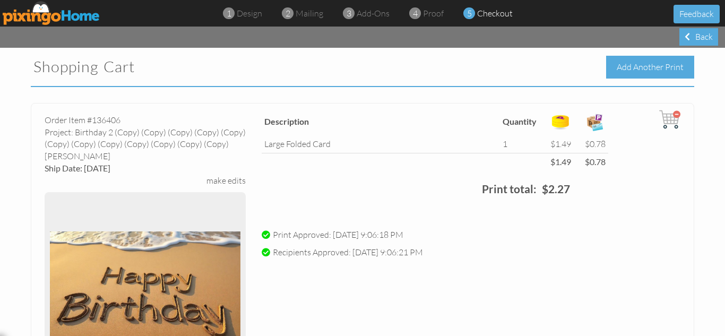
click at [626, 68] on div "Add Another Print" at bounding box center [650, 67] width 88 height 23
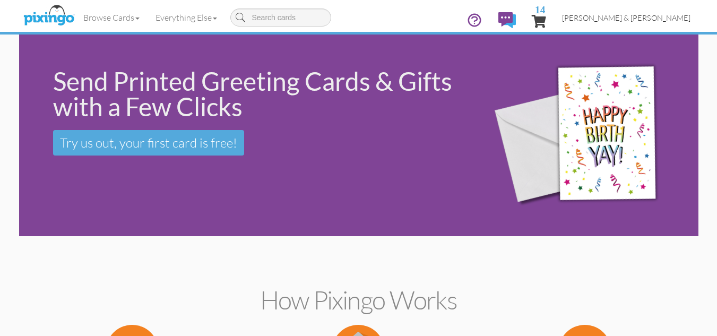
click at [645, 18] on span "[PERSON_NAME] & [PERSON_NAME]" at bounding box center [626, 17] width 128 height 9
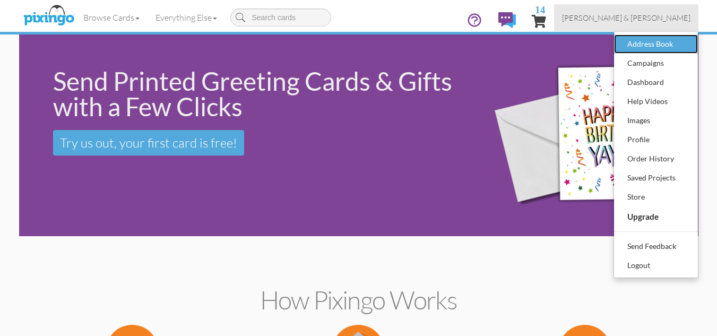
click at [642, 38] on div "Address Book" at bounding box center [656, 44] width 63 height 16
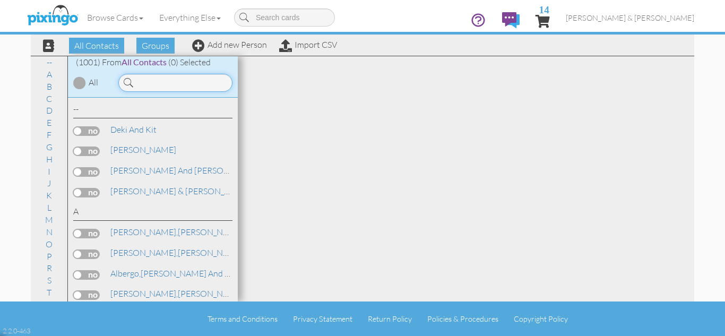
click at [161, 86] on input at bounding box center [175, 83] width 114 height 18
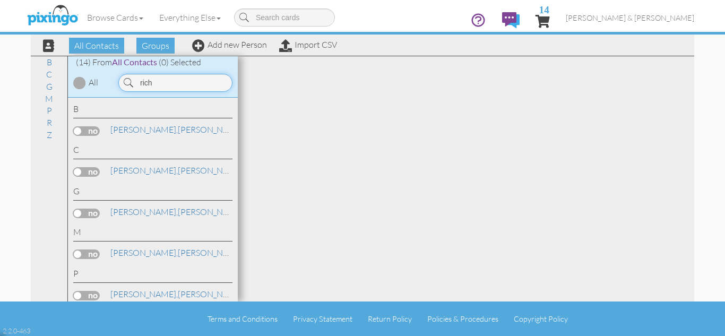
click at [138, 82] on input "rich" at bounding box center [175, 83] width 114 height 18
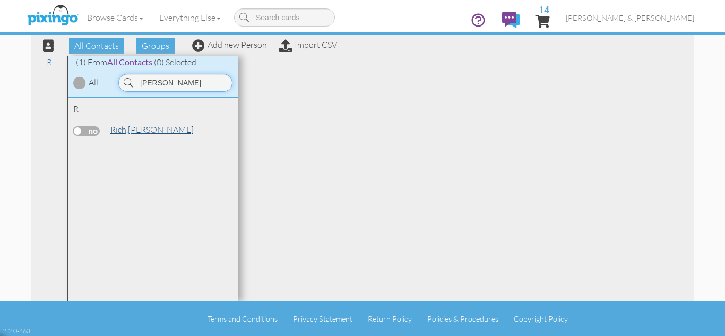
type input "[PERSON_NAME]"
click at [132, 131] on link "[PERSON_NAME]" at bounding box center [151, 129] width 85 height 13
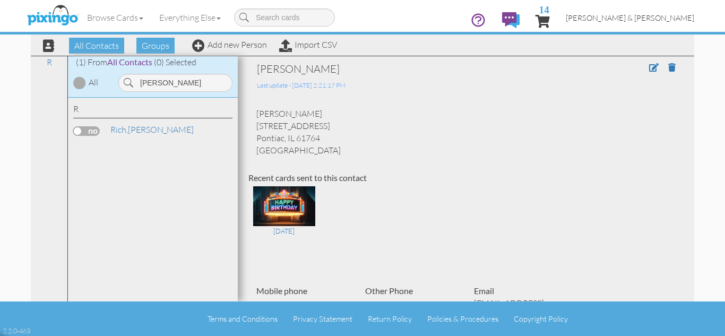
click at [655, 18] on span "[PERSON_NAME] & [PERSON_NAME]" at bounding box center [630, 17] width 128 height 9
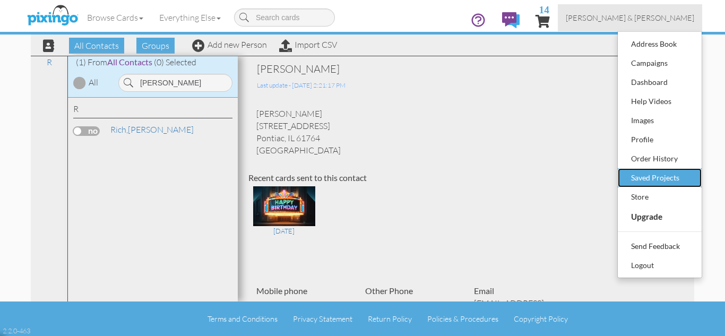
click at [638, 178] on div "Saved Projects" at bounding box center [659, 178] width 63 height 16
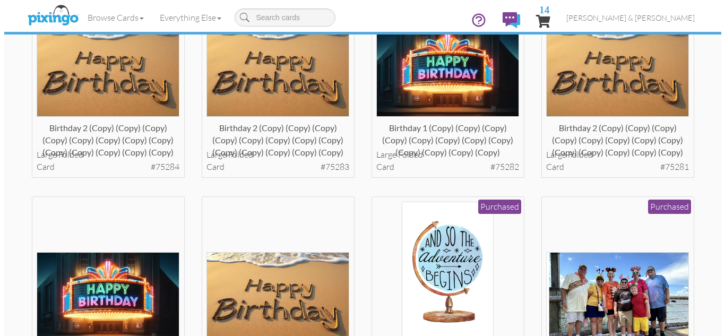
scroll to position [594, 0]
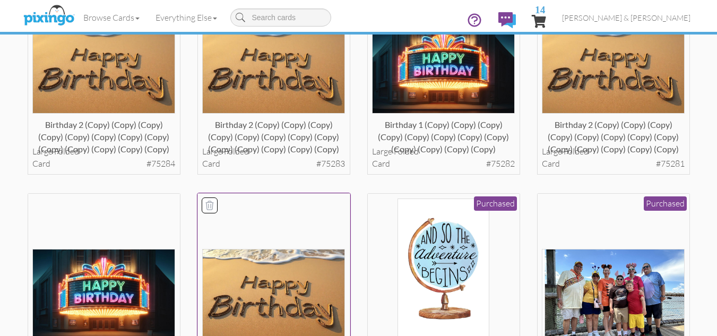
click at [256, 240] on div at bounding box center [273, 269] width 143 height 143
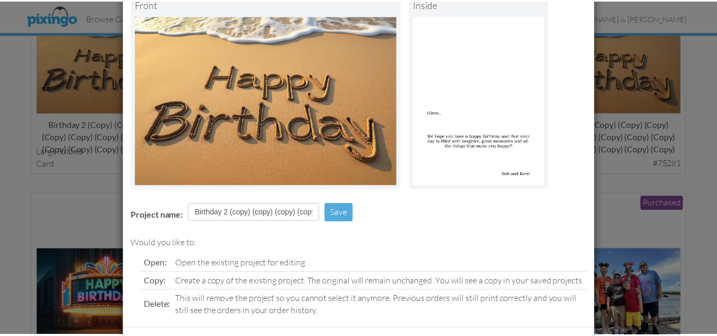
scroll to position [113, 0]
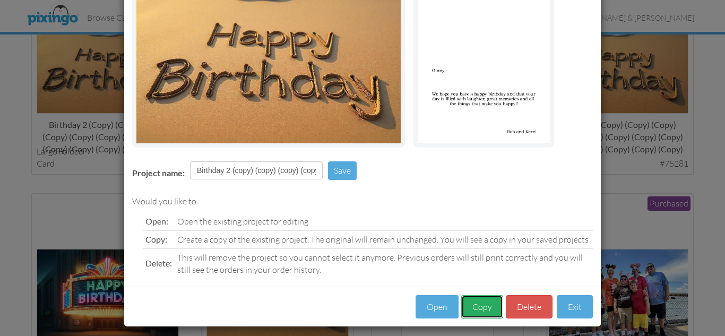
click at [470, 301] on button "Copy" at bounding box center [482, 307] width 42 height 24
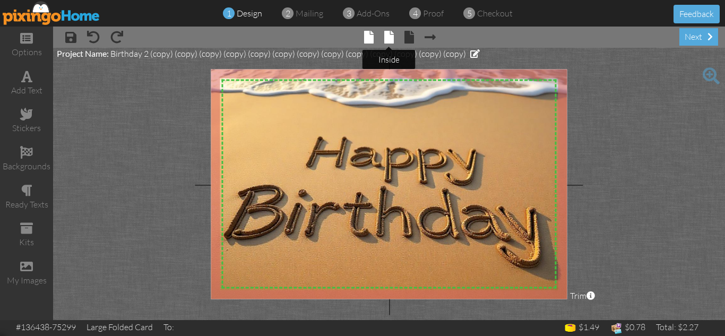
click at [388, 36] on span at bounding box center [389, 37] width 10 height 13
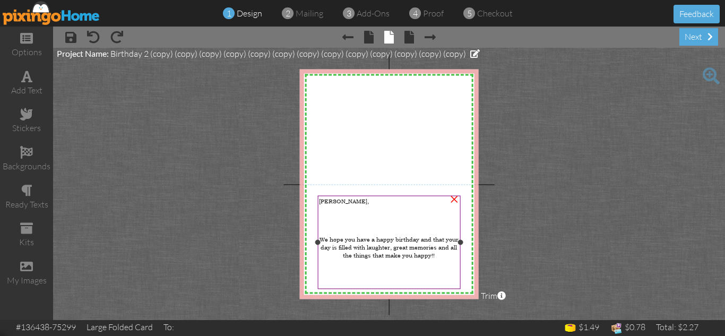
click at [330, 201] on span "[PERSON_NAME]," at bounding box center [344, 201] width 50 height 8
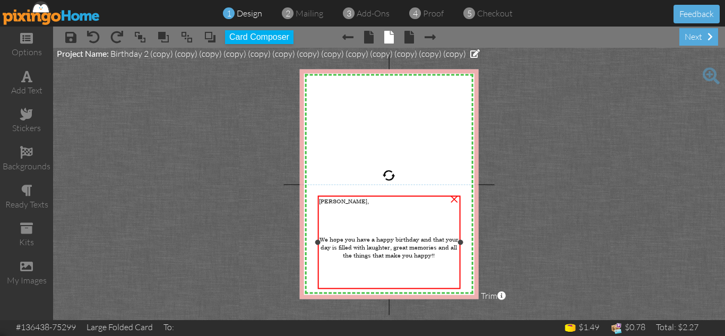
click at [330, 201] on span "[PERSON_NAME]," at bounding box center [344, 201] width 50 height 8
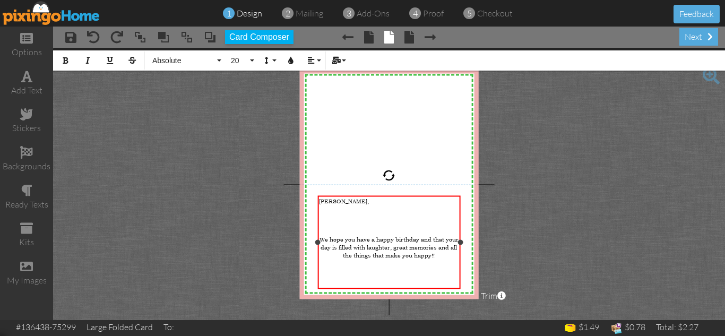
click at [330, 201] on span "[PERSON_NAME]," at bounding box center [344, 201] width 50 height 8
click at [520, 238] on project-studio-wrapper "X X X X X X X X X X X X X X X X X X X X X X X X X X X X X X X X X X X X X X X X…" at bounding box center [389, 184] width 672 height 272
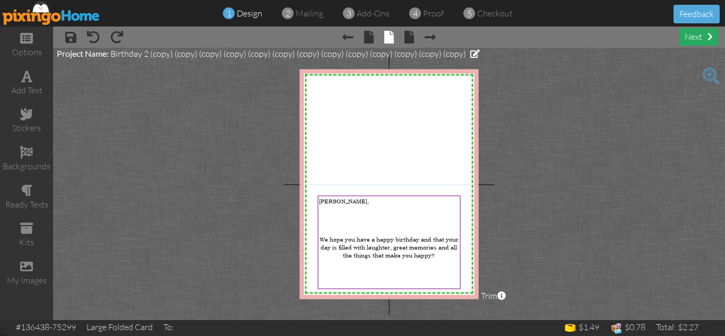
click at [689, 33] on div "next" at bounding box center [698, 37] width 39 height 18
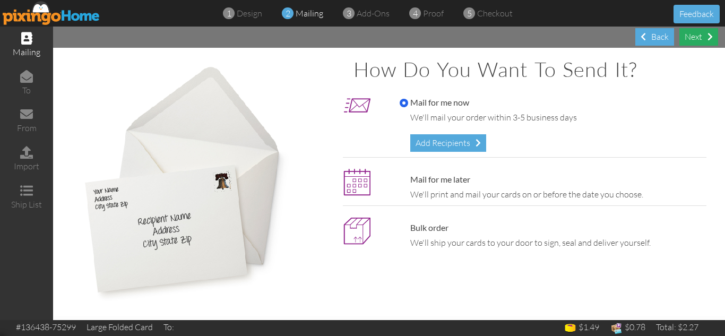
click at [680, 39] on div "Next" at bounding box center [698, 37] width 39 height 18
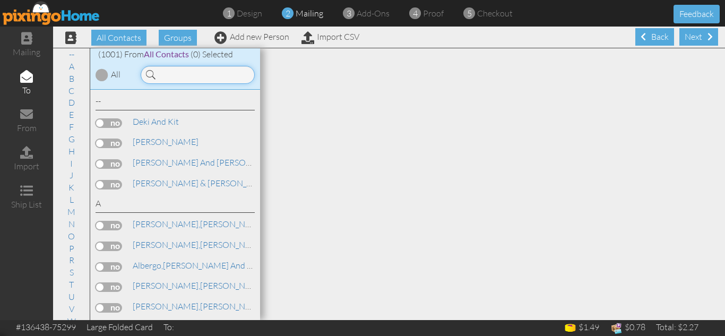
click at [190, 75] on input at bounding box center [198, 75] width 114 height 18
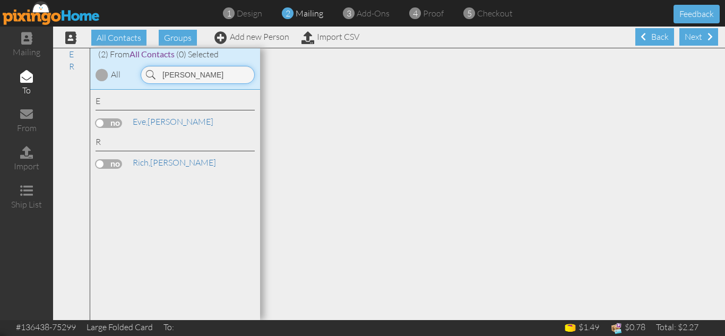
type input "[PERSON_NAME]"
click at [98, 164] on label at bounding box center [109, 164] width 27 height 10
click at [0, 0] on input "checkbox" at bounding box center [0, 0] width 0 height 0
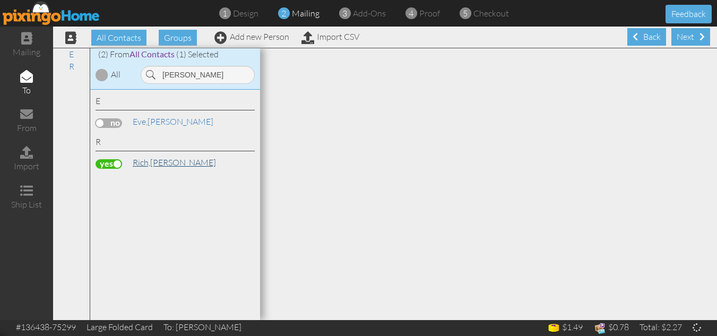
click at [145, 163] on span "Rich," at bounding box center [142, 162] width 18 height 11
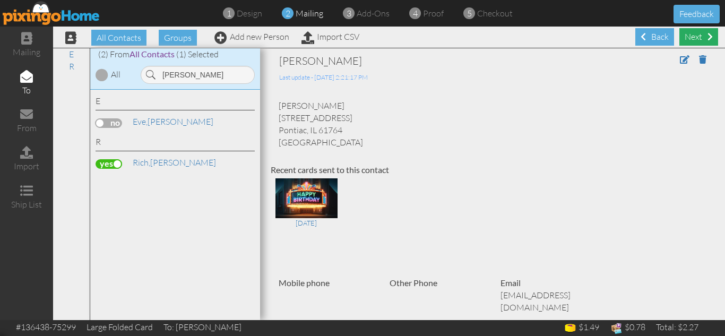
click at [687, 38] on div "Next" at bounding box center [698, 37] width 39 height 18
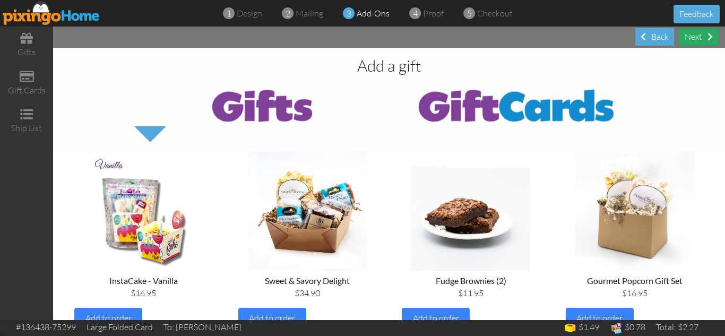
click at [695, 39] on div "Next" at bounding box center [698, 37] width 39 height 18
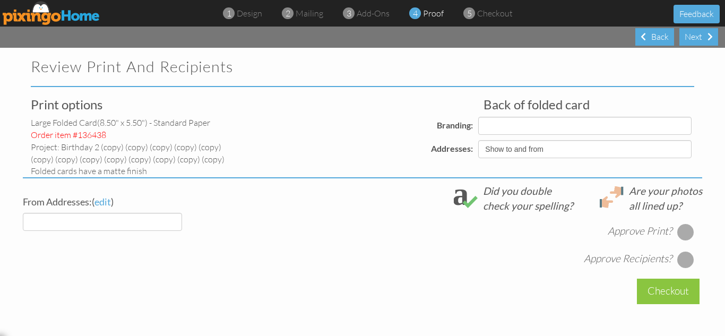
select select "object:44990"
select select "object:44986"
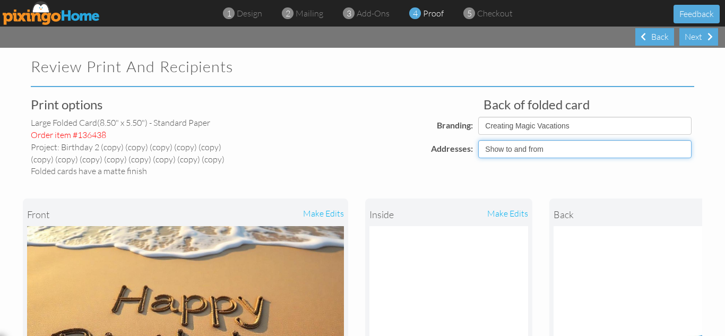
click at [509, 145] on select "Show to and from Show from only Hide to and from" at bounding box center [584, 149] width 213 height 18
select select "object:44983"
click at [478, 140] on select "Show to and from Show from only Hide to and from" at bounding box center [584, 149] width 213 height 18
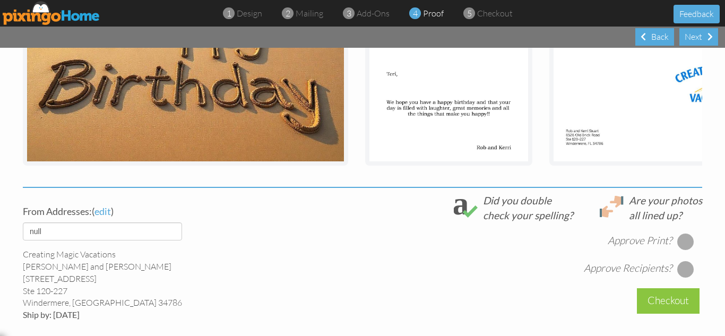
scroll to position [311, 0]
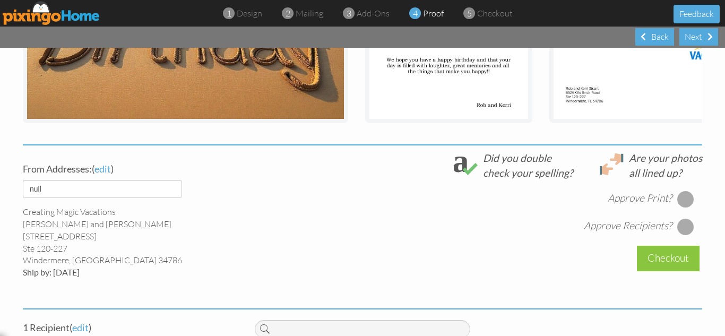
click at [680, 206] on div at bounding box center [685, 199] width 17 height 17
click at [683, 233] on div at bounding box center [685, 226] width 17 height 17
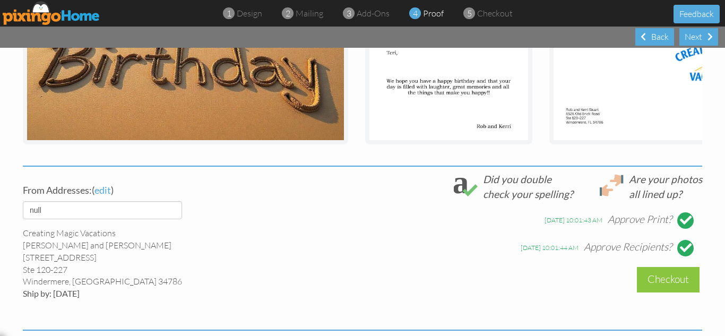
scroll to position [269, 0]
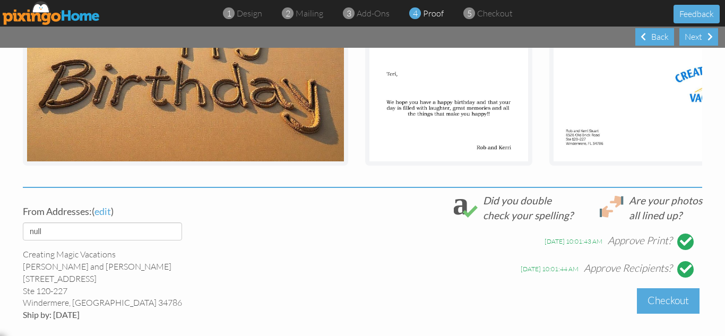
click at [664, 308] on div "Checkout" at bounding box center [668, 300] width 63 height 25
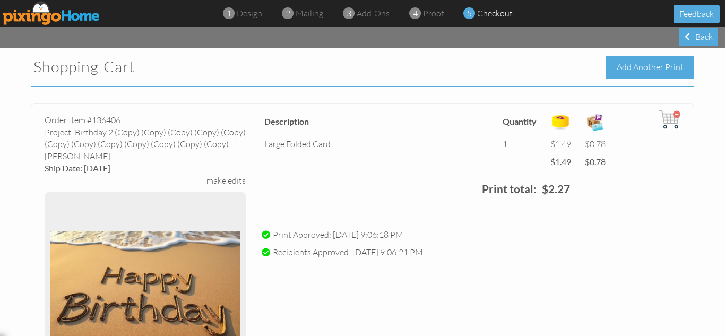
click at [629, 67] on div "Add Another Print" at bounding box center [650, 67] width 88 height 23
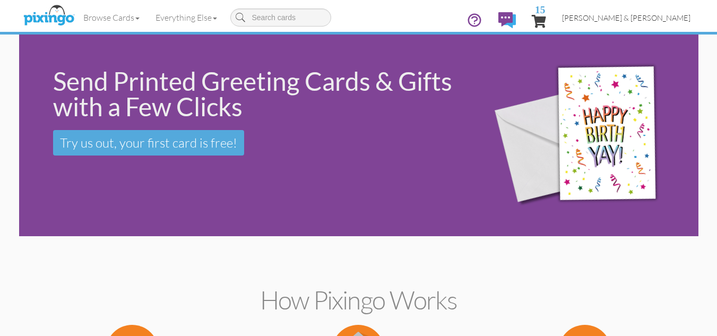
click at [644, 15] on span "[PERSON_NAME] & [PERSON_NAME]" at bounding box center [626, 17] width 128 height 9
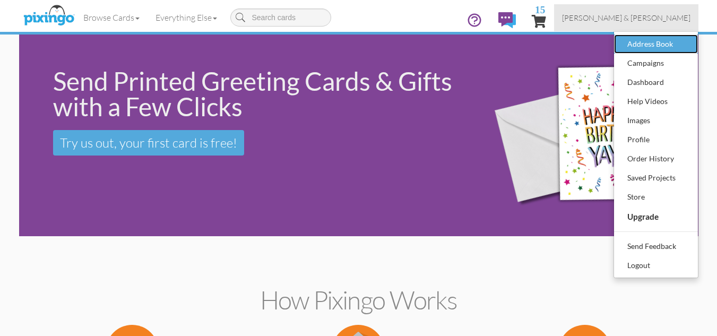
click at [636, 44] on div "Address Book" at bounding box center [656, 44] width 63 height 16
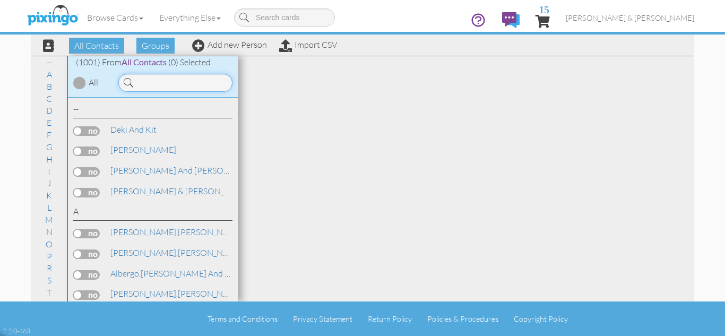
click at [160, 79] on input at bounding box center [175, 83] width 114 height 18
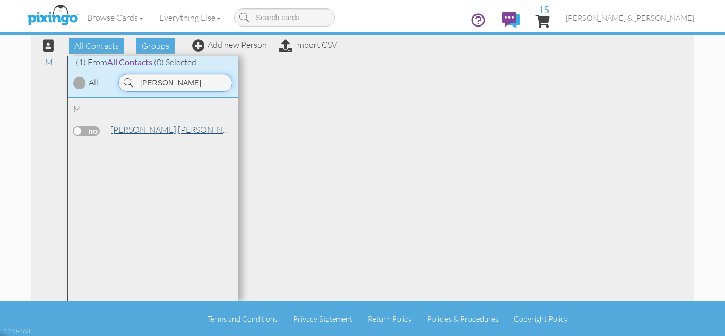
type input "[PERSON_NAME]"
click at [144, 128] on link "[PERSON_NAME]" at bounding box center [176, 129] width 135 height 13
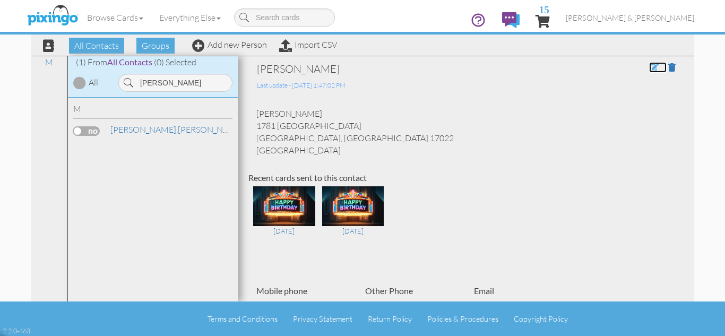
click at [649, 67] on span at bounding box center [654, 67] width 10 height 8
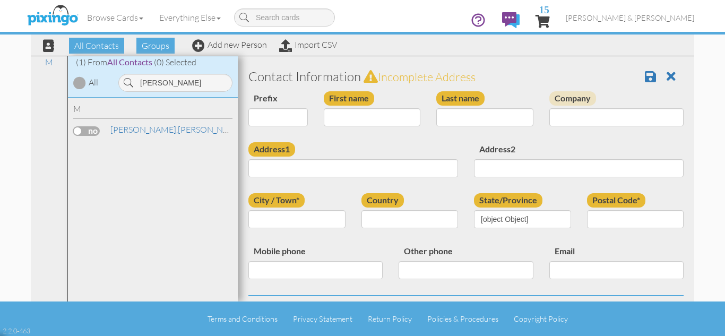
type input "[PERSON_NAME]"
type input "1781 [GEOGRAPHIC_DATA]"
type input "Elizabethtown"
type input "17022"
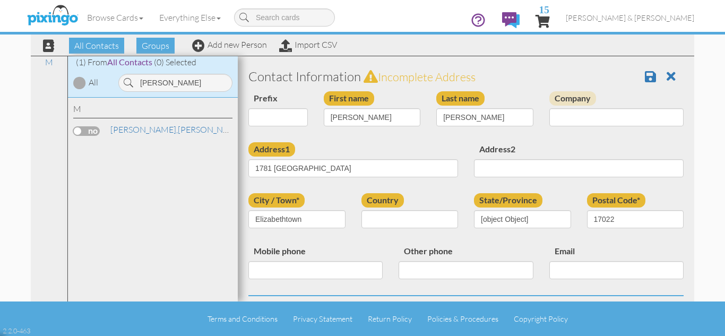
select select "object:48013"
select select "object:48258"
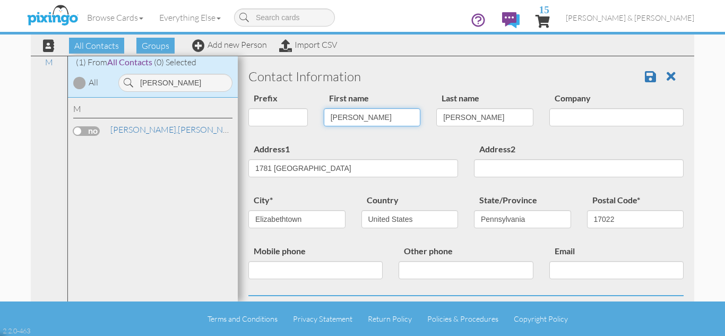
click at [345, 114] on input "[PERSON_NAME]" at bounding box center [372, 117] width 97 height 18
type input "[PERSON_NAME]"
click at [351, 145] on div "Address1 [STREET_ADDRESS]" at bounding box center [353, 163] width 226 height 43
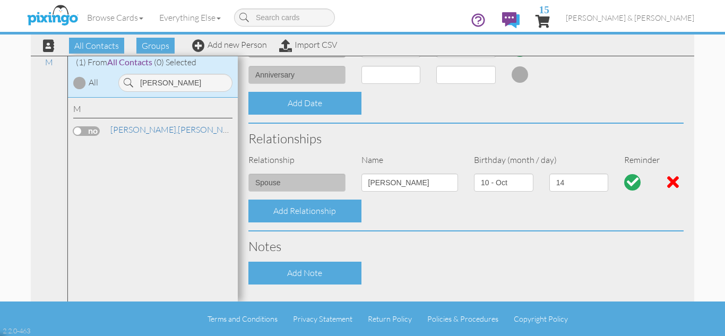
scroll to position [340, 0]
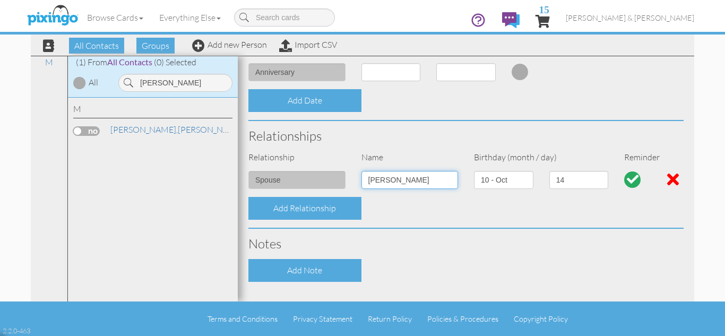
click at [383, 181] on input "[PERSON_NAME]" at bounding box center [409, 180] width 97 height 18
type input "[PERSON_NAME]"
click at [418, 147] on div "Relationships" at bounding box center [465, 136] width 451 height 30
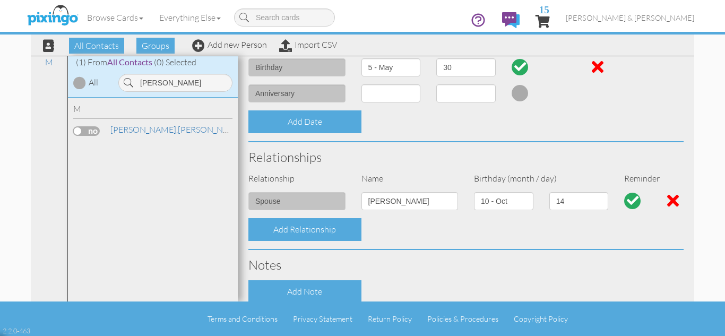
scroll to position [297, 0]
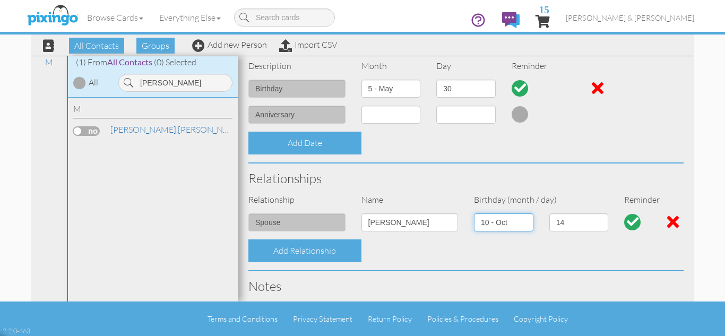
click at [498, 223] on select "1 - [DATE] - [DATE] - [DATE] - [DATE] - [DATE] - [DATE] - [DATE] - [DATE] - [DA…" at bounding box center [503, 222] width 59 height 18
select select "object:48001"
click at [474, 213] on select "1 - [DATE] - [DATE] - [DATE] - [DATE] - [DATE] - [DATE] - [DATE] - [DATE] - [DA…" at bounding box center [503, 222] width 59 height 18
click at [559, 224] on select "1 2 3 4 5 6 7 8 9 10 11 12 13 14 15 16 17 18 19 20 21 22 23 24 25 26 27 28 29 3…" at bounding box center [578, 222] width 59 height 18
select select "number:30"
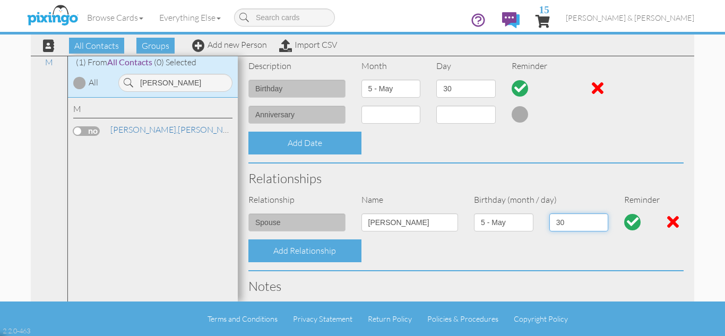
click at [549, 213] on select "1 2 3 4 5 6 7 8 9 10 11 12 13 14 15 16 17 18 19 20 21 22 23 24 25 26 27 28 29 3…" at bounding box center [578, 222] width 59 height 18
click at [392, 86] on select "1 - [DATE] - [DATE] - [DATE] - [DATE] - [DATE] - [DATE] - [DATE] - [DATE] - [DA…" at bounding box center [390, 89] width 59 height 18
select select "object:48006"
click at [361, 80] on select "1 - [DATE] - [DATE] - [DATE] - [DATE] - [DATE] - [DATE] - [DATE] - [DATE] - [DA…" at bounding box center [390, 89] width 59 height 18
click at [463, 89] on select "1 2 3 4 5 6 7 8 9 10 11 12 13 14 15 16 17 18 19 20 21 22 23 24 25 26 27 28 29 3…" at bounding box center [465, 89] width 59 height 18
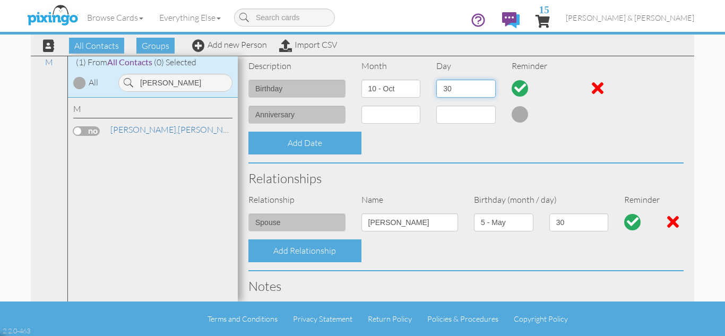
select select "number:14"
click at [436, 80] on select "1 2 3 4 5 6 7 8 9 10 11 12 13 14 15 16 17 18 19 20 21 22 23 24 25 26 27 28 29 3…" at bounding box center [465, 89] width 59 height 18
click at [425, 137] on div "Add Date" at bounding box center [465, 143] width 451 height 23
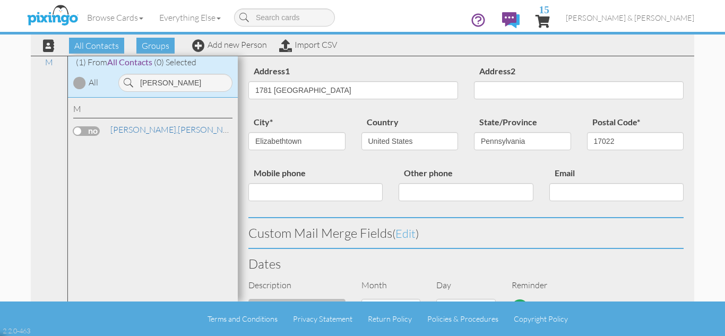
scroll to position [0, 0]
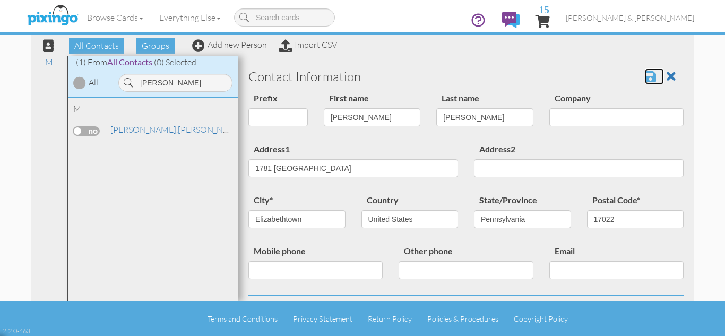
click at [645, 75] on span at bounding box center [650, 76] width 11 height 13
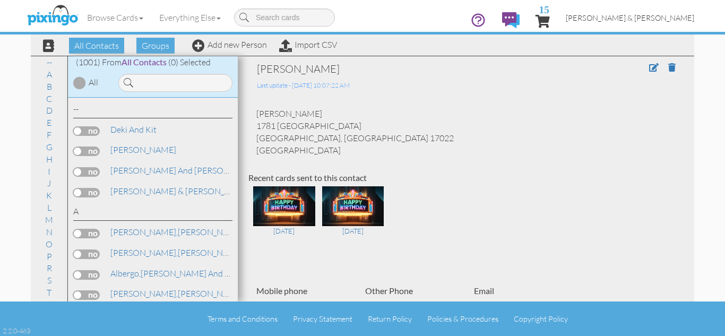
click at [645, 15] on span "[PERSON_NAME] & [PERSON_NAME]" at bounding box center [630, 17] width 128 height 9
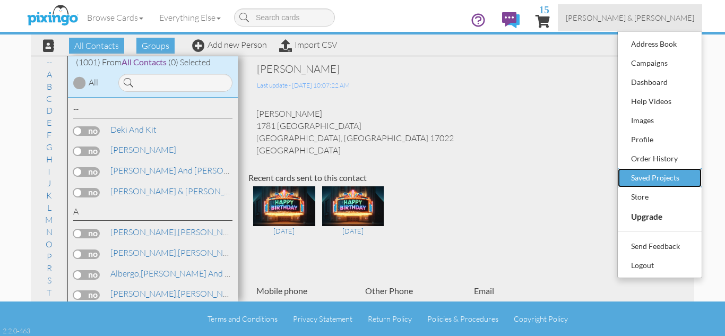
click at [642, 180] on div "Saved Projects" at bounding box center [659, 178] width 63 height 16
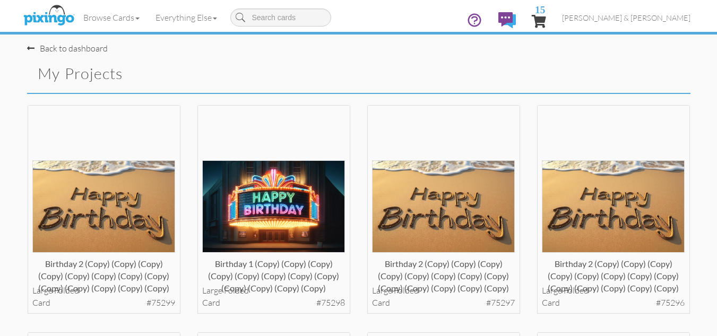
click at [360, 158] on div "Birthday 2 (copy) (copy) (copy) (copy) (copy) (copy) (copy) (copy) (copy) (copy…" at bounding box center [444, 219] width 170 height 228
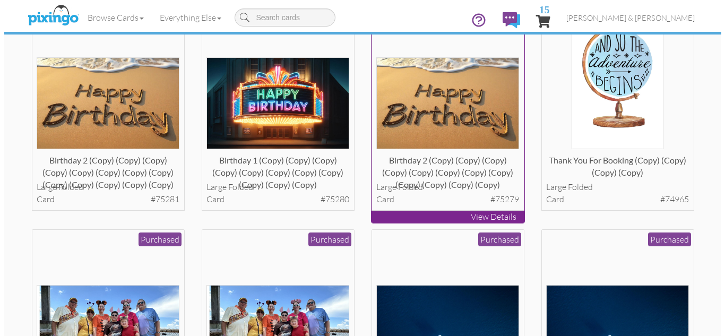
scroll to position [764, 0]
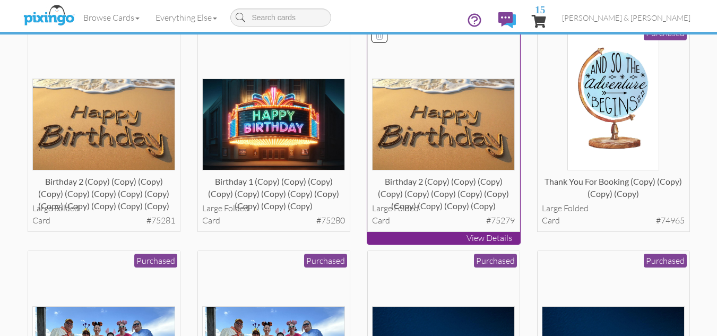
click at [437, 116] on img at bounding box center [443, 125] width 143 height 92
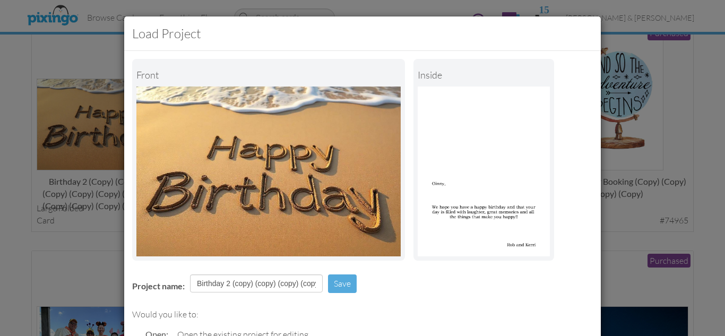
click at [380, 286] on div "Project name: Birthday 2 (copy) (copy) (copy) (copy) (copy) (copy) (copy) (copy…" at bounding box center [362, 284] width 477 height 37
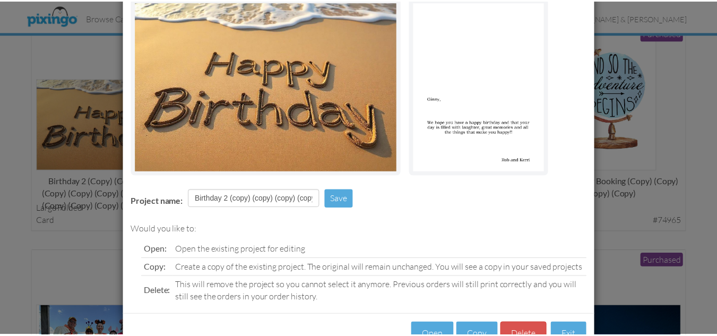
scroll to position [106, 0]
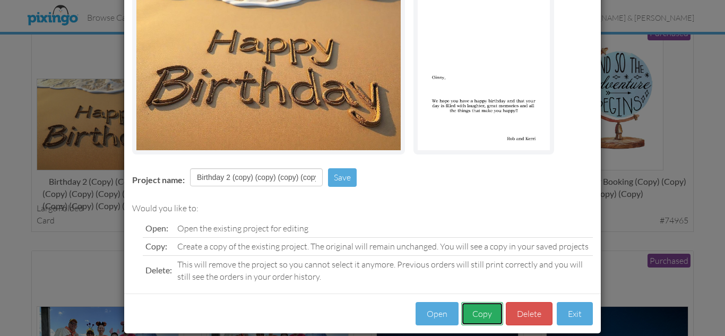
click at [474, 313] on button "Copy" at bounding box center [482, 314] width 42 height 24
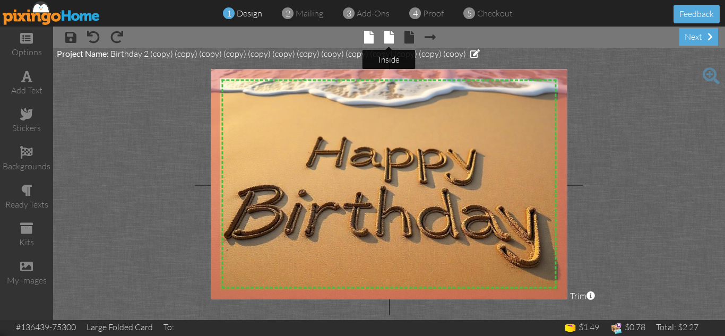
click at [387, 36] on span at bounding box center [389, 37] width 10 height 13
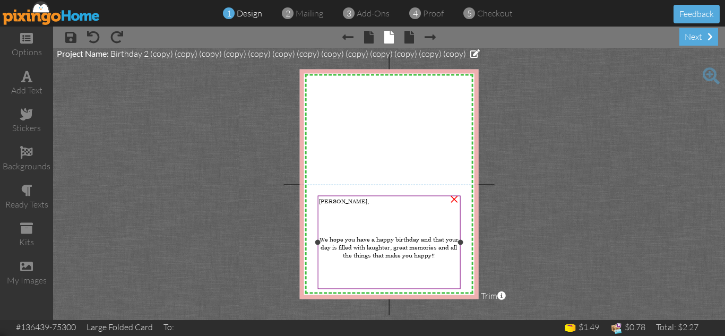
click at [326, 201] on span "[PERSON_NAME]," at bounding box center [344, 201] width 50 height 8
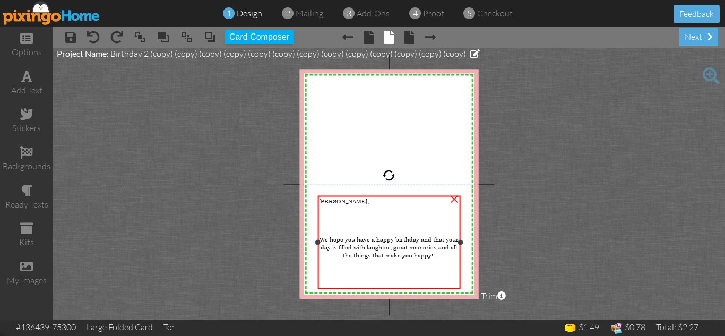
click at [326, 201] on span "[PERSON_NAME]," at bounding box center [344, 201] width 50 height 8
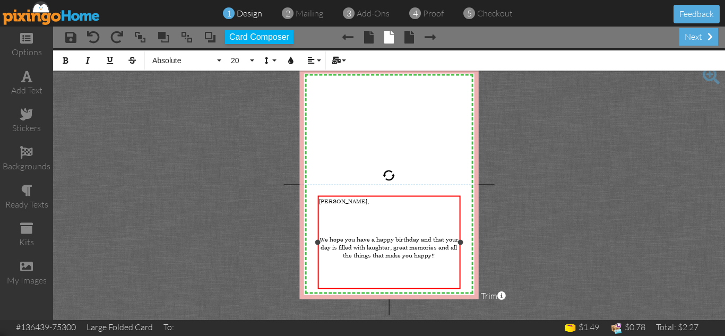
click at [326, 201] on span "[PERSON_NAME]," at bounding box center [344, 201] width 50 height 8
click at [498, 211] on project-studio-wrapper "X X X X X X X X X X X X X X X X X X X X X X X X X X X X X X X X X X X X X X X X…" at bounding box center [389, 184] width 672 height 272
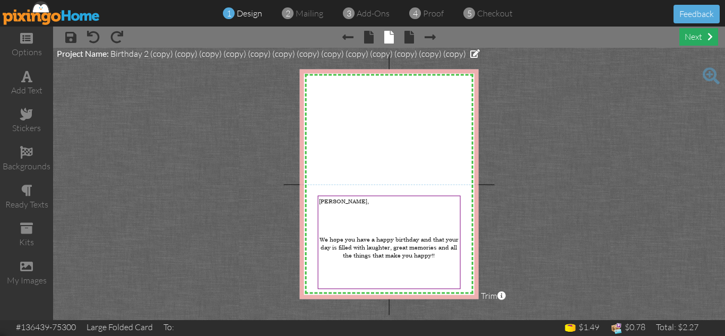
click at [696, 38] on div "next" at bounding box center [698, 37] width 39 height 18
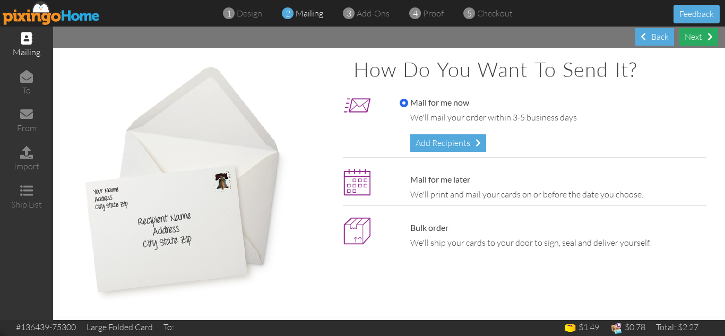
click at [685, 38] on div "Next" at bounding box center [698, 37] width 39 height 18
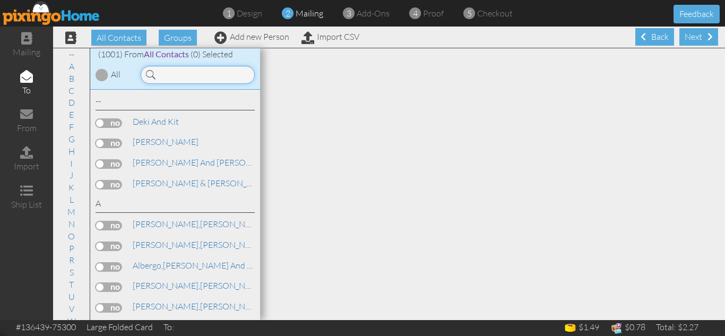
click at [188, 73] on input at bounding box center [198, 75] width 114 height 18
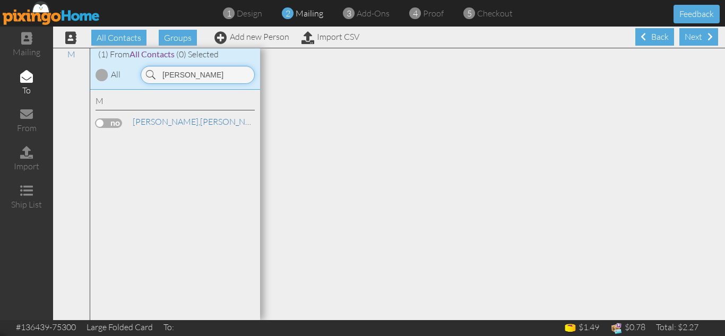
type input "[PERSON_NAME]"
click at [101, 123] on label at bounding box center [109, 123] width 27 height 10
click at [0, 0] on input "checkbox" at bounding box center [0, 0] width 0 height 0
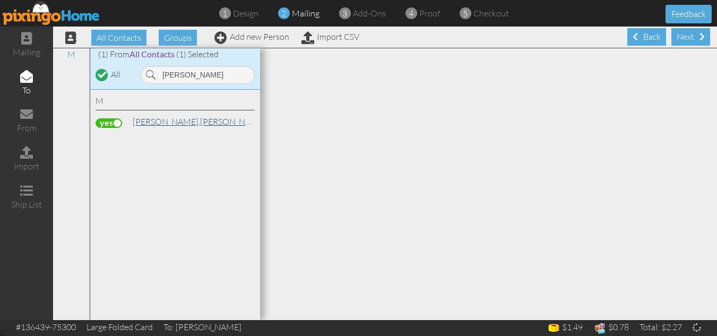
click at [157, 119] on span "[PERSON_NAME]," at bounding box center [166, 121] width 67 height 11
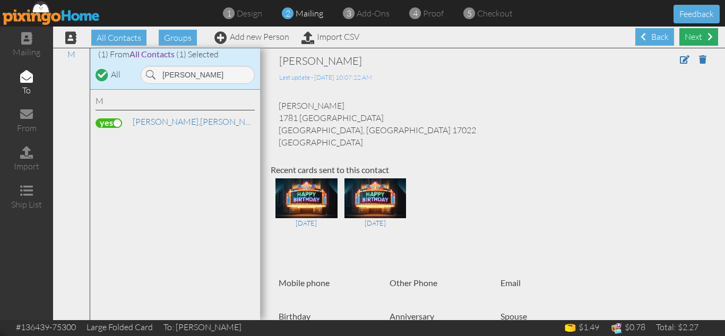
click at [689, 39] on div "Next" at bounding box center [698, 37] width 39 height 18
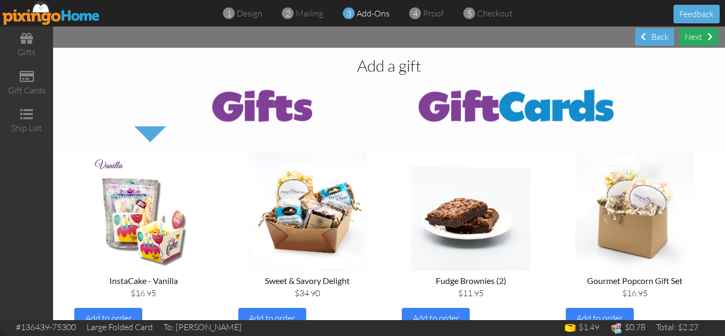
click at [694, 37] on div "Next" at bounding box center [698, 37] width 39 height 18
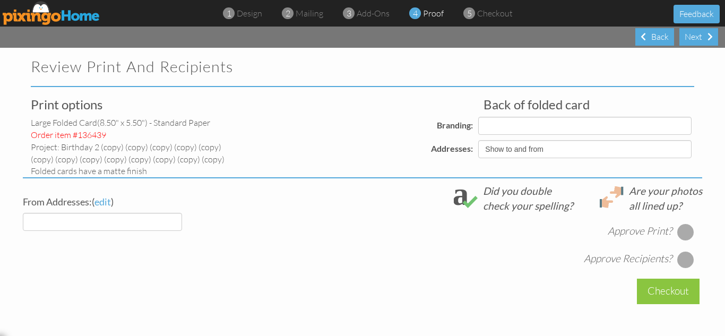
select select "object:6353"
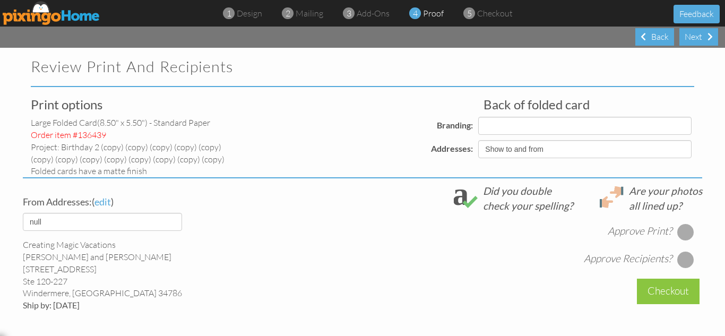
select select "object:6357"
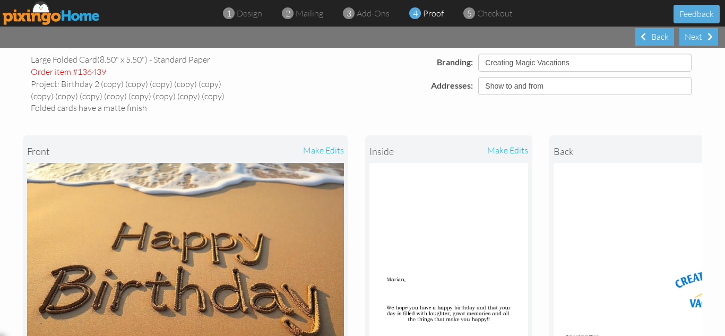
scroll to position [64, 0]
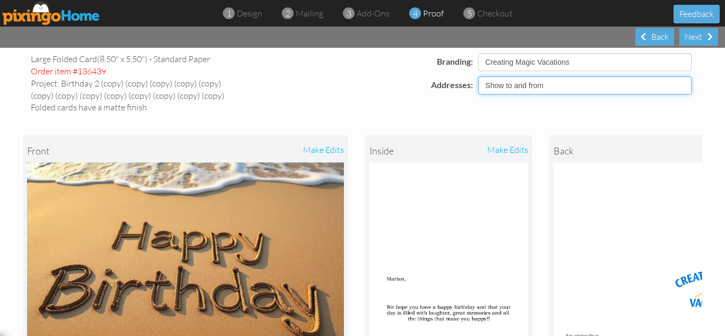
click at [523, 88] on select "Show to and from Show from only Hide to and from" at bounding box center [584, 85] width 213 height 18
select select "object:6350"
click at [478, 76] on select "Show to and from Show from only Hide to and from" at bounding box center [584, 85] width 213 height 18
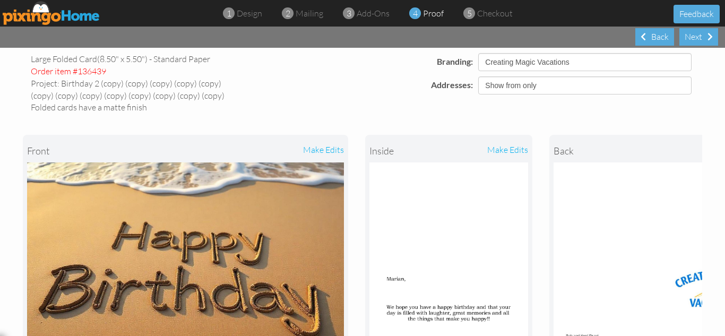
click at [535, 119] on div "front make edits inside make edits back" at bounding box center [362, 253] width 679 height 278
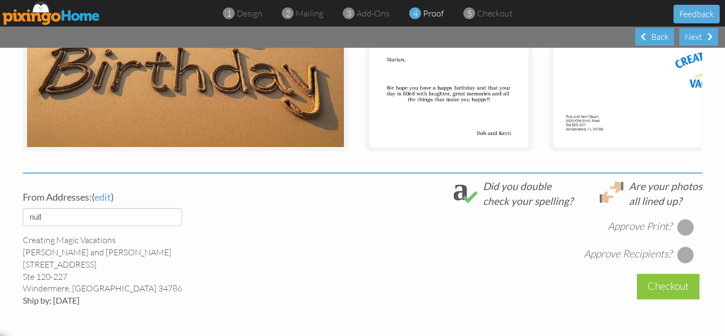
scroll to position [318, 0]
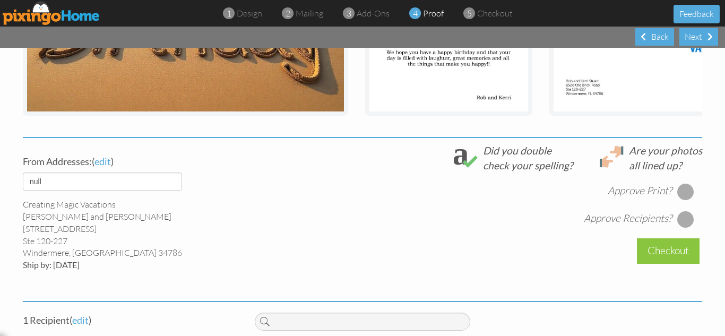
click at [682, 197] on div at bounding box center [685, 191] width 17 height 17
click at [685, 226] on div at bounding box center [685, 219] width 17 height 17
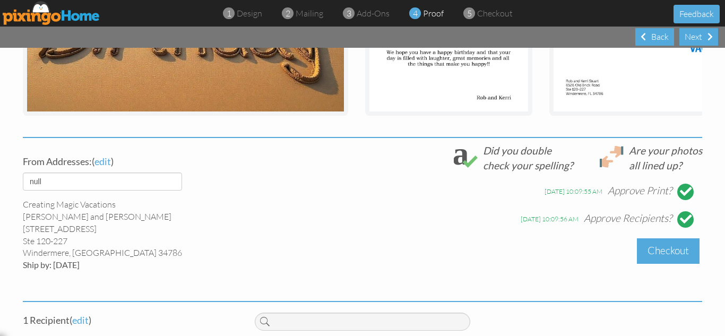
click at [671, 262] on div "Checkout" at bounding box center [668, 250] width 63 height 25
